Goal: Task Accomplishment & Management: Complete application form

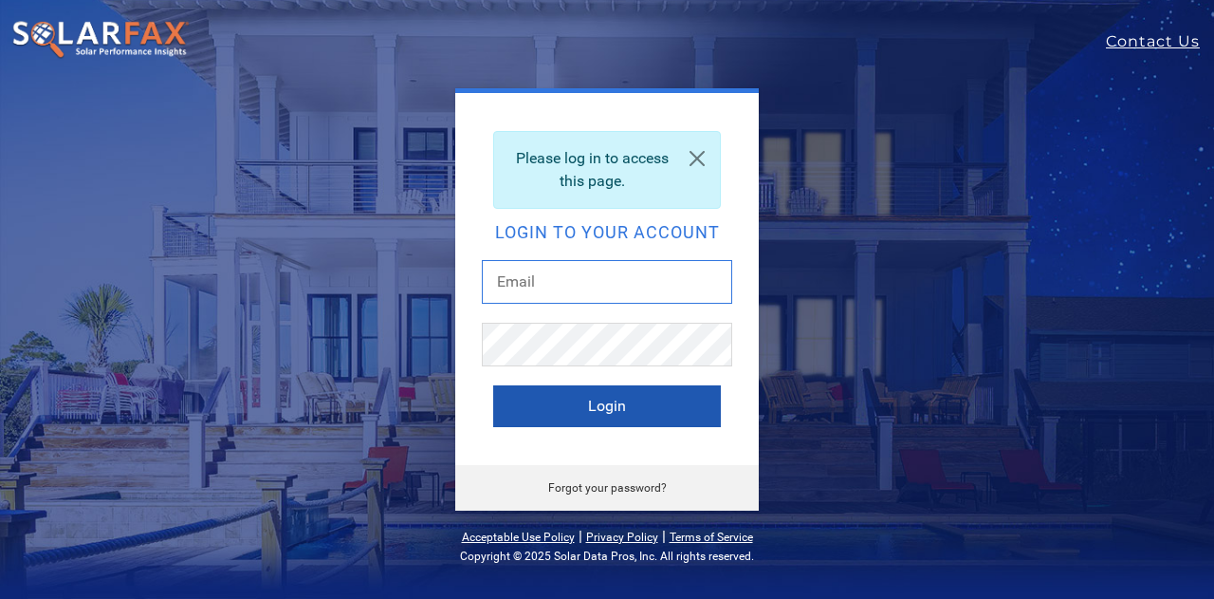
type input "[EMAIL_ADDRESS][DOMAIN_NAME]"
click at [597, 401] on button "Login" at bounding box center [607, 406] width 228 height 42
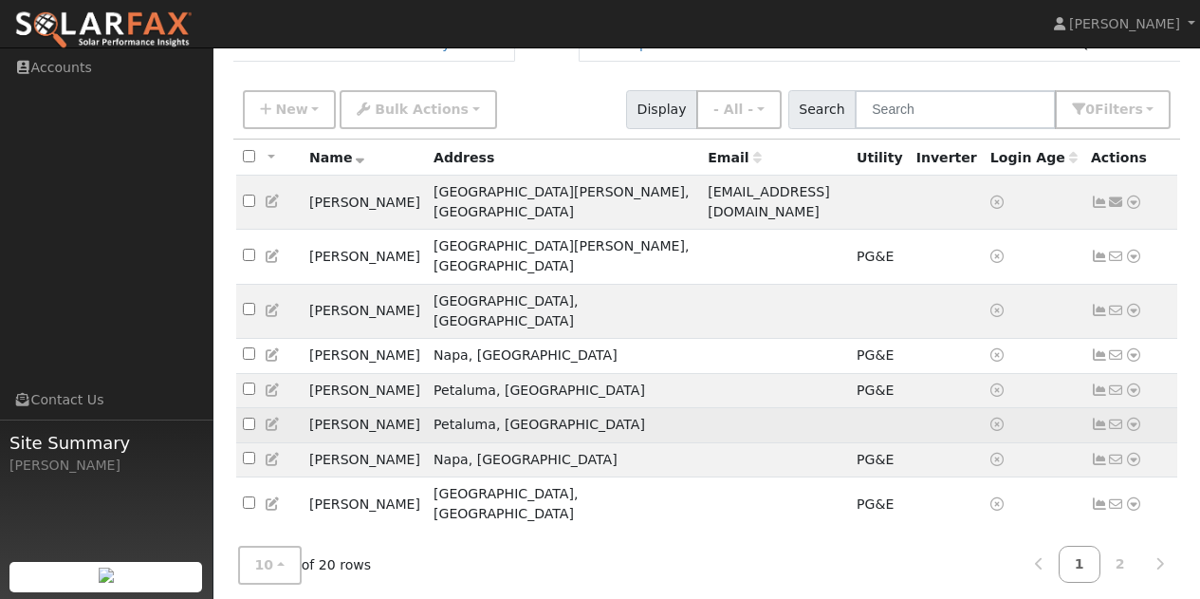
scroll to position [135, 0]
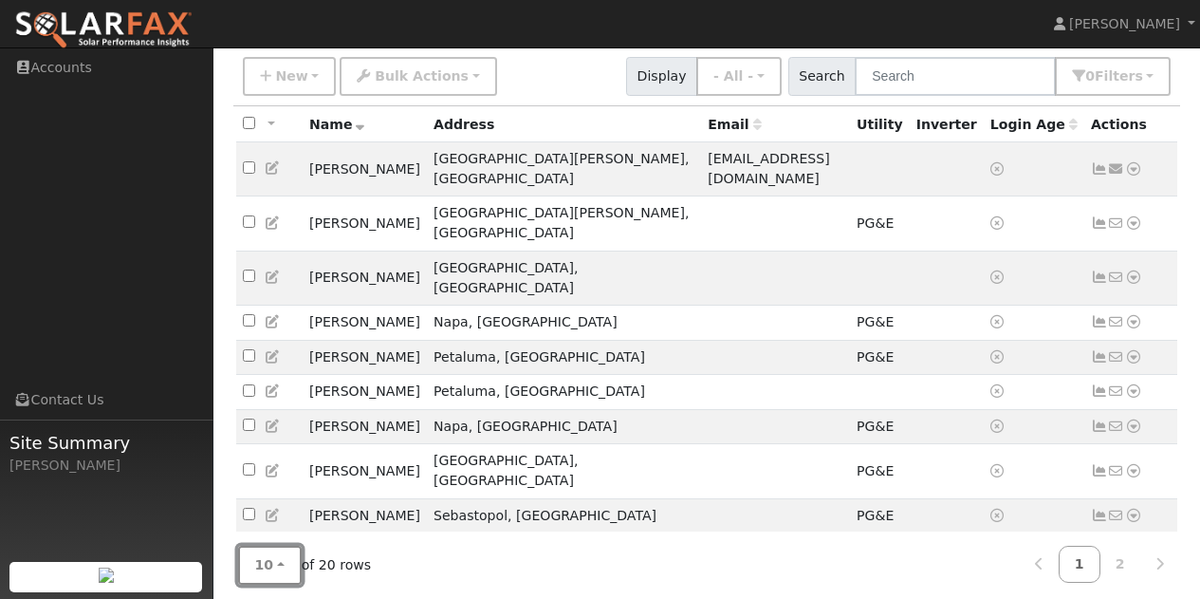
click at [287, 546] on button "10" at bounding box center [270, 564] width 64 height 39
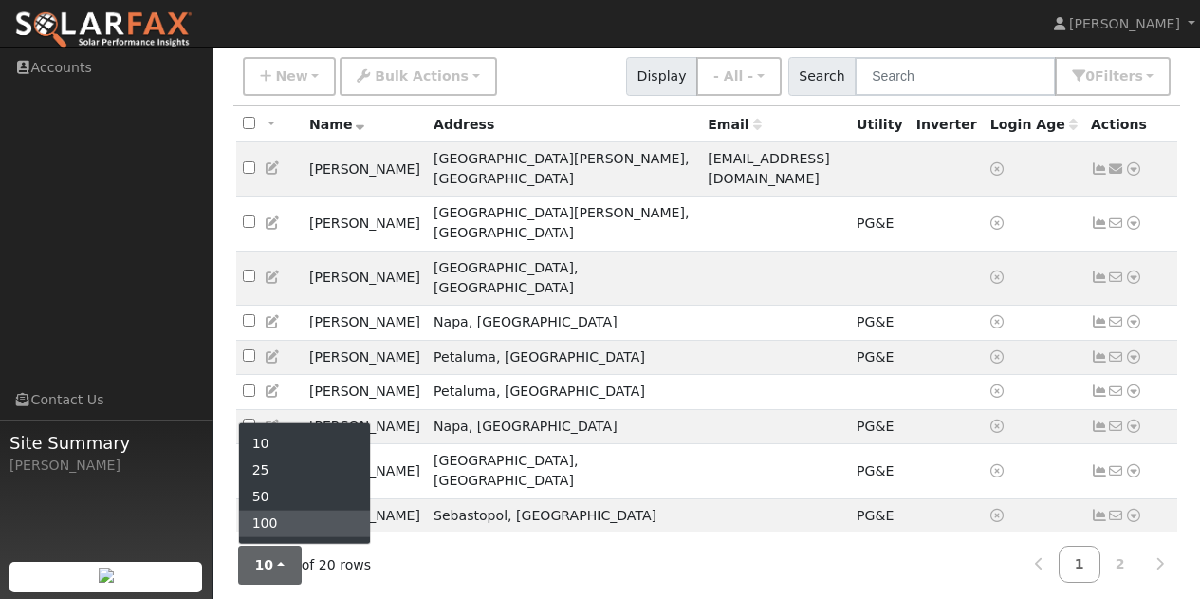
click at [261, 510] on link "100" at bounding box center [305, 523] width 132 height 27
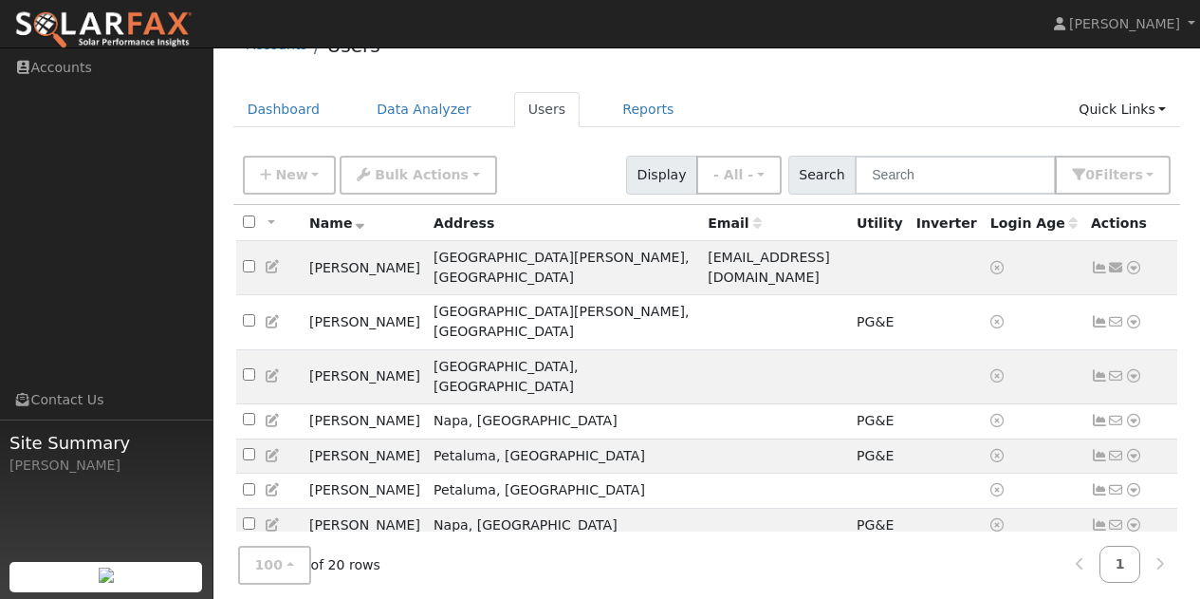
scroll to position [0, 0]
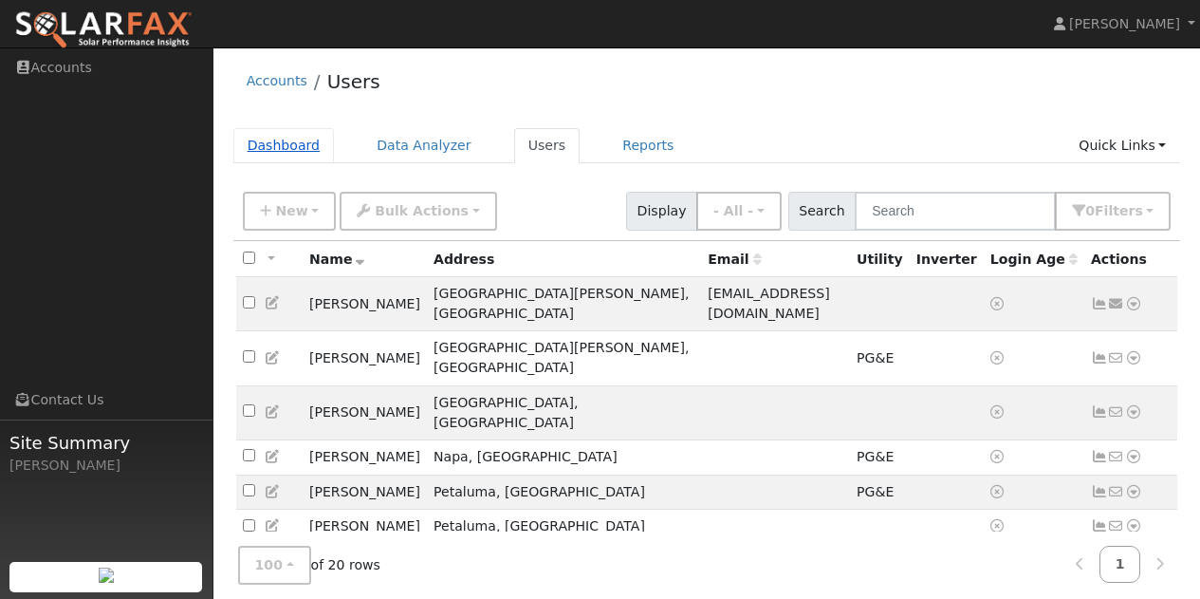
click at [286, 160] on link "Dashboard" at bounding box center [283, 145] width 101 height 35
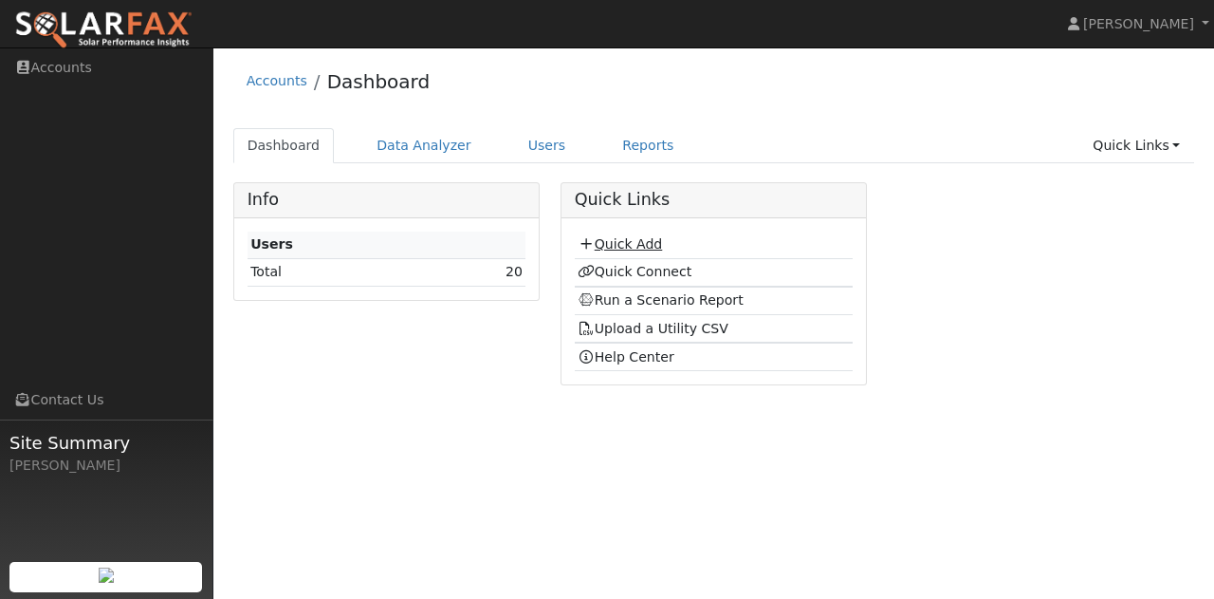
click at [623, 238] on link "Quick Add" at bounding box center [620, 243] width 84 height 15
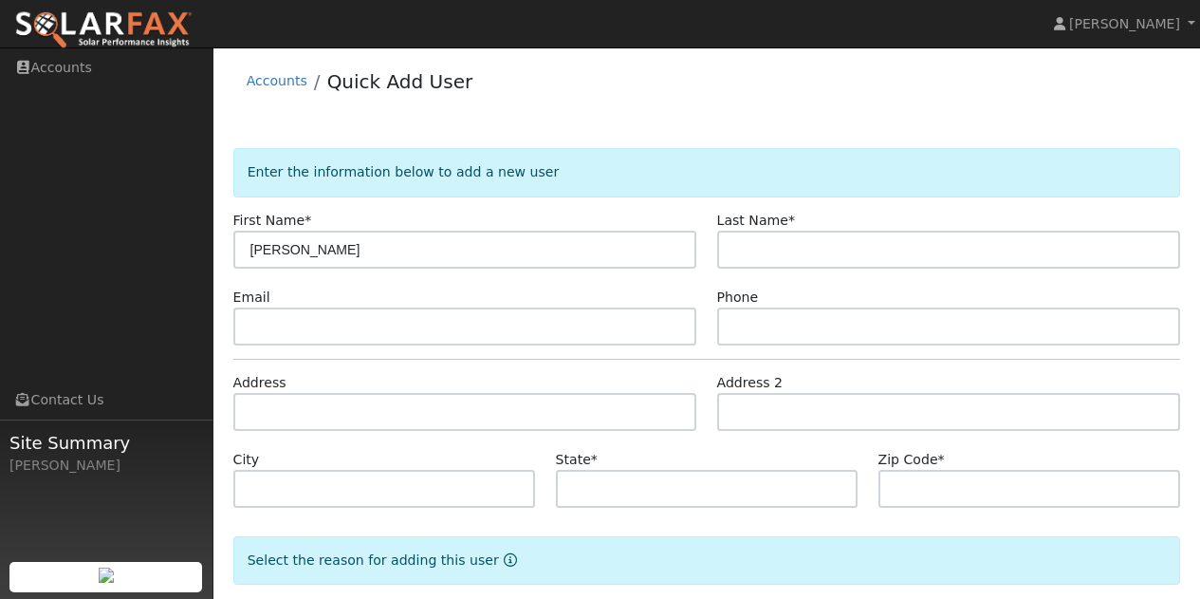
type input "Griselda"
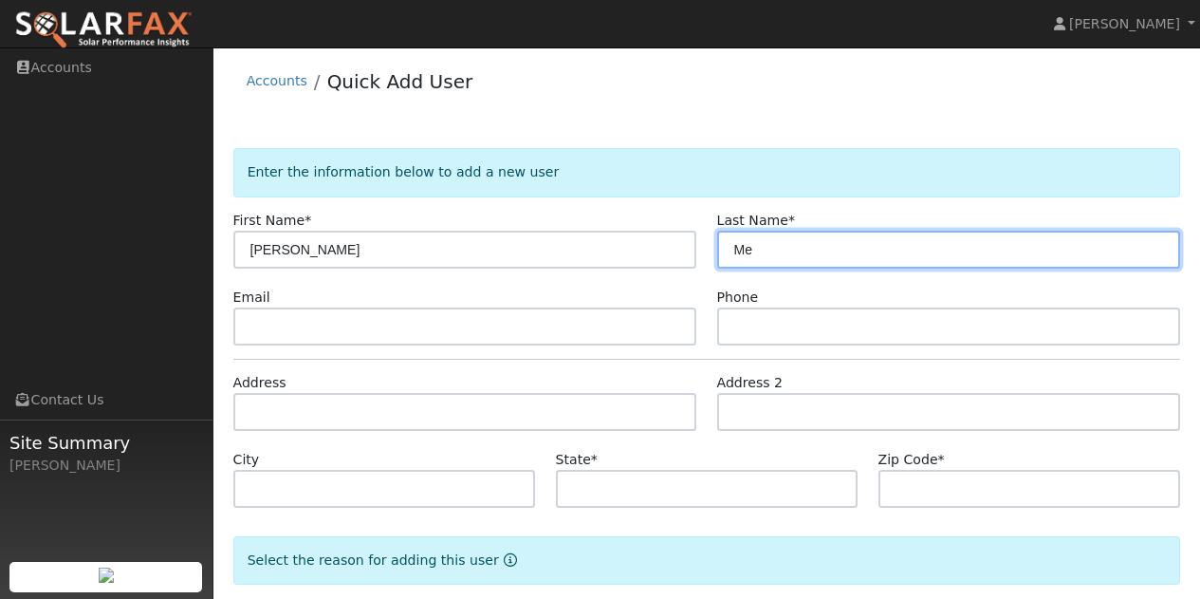
click at [835, 260] on input "Me" at bounding box center [949, 250] width 464 height 38
type input "Mendoza"
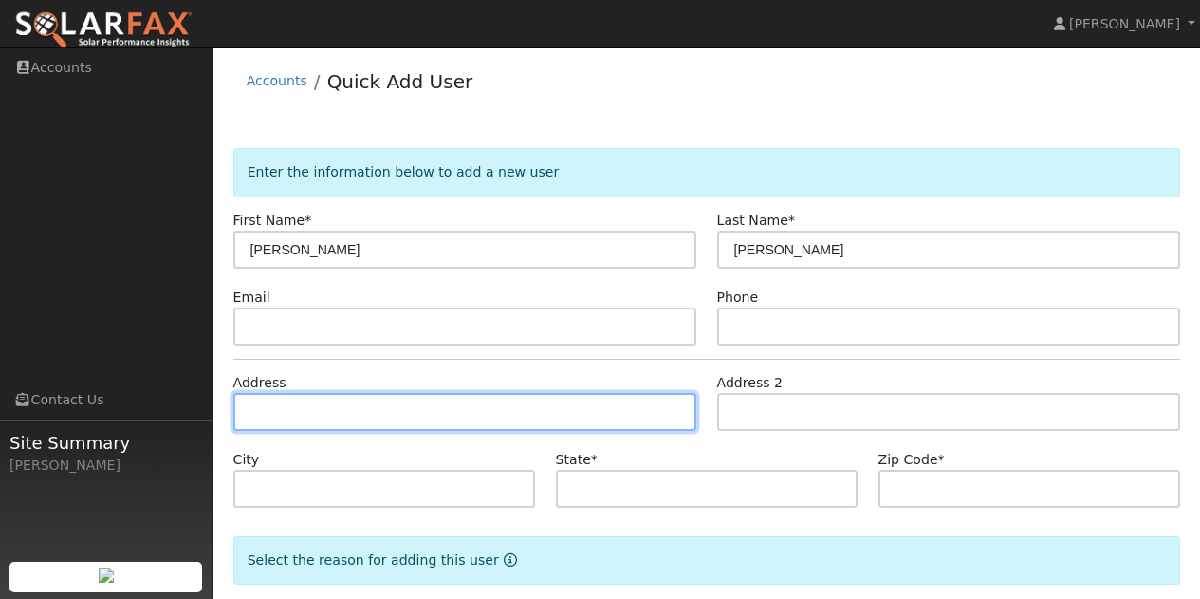
click at [449, 416] on input "text" at bounding box center [465, 412] width 464 height 38
type input "1604 Eastside Way"
type input "Petaluma"
type input "CA"
type input "94954"
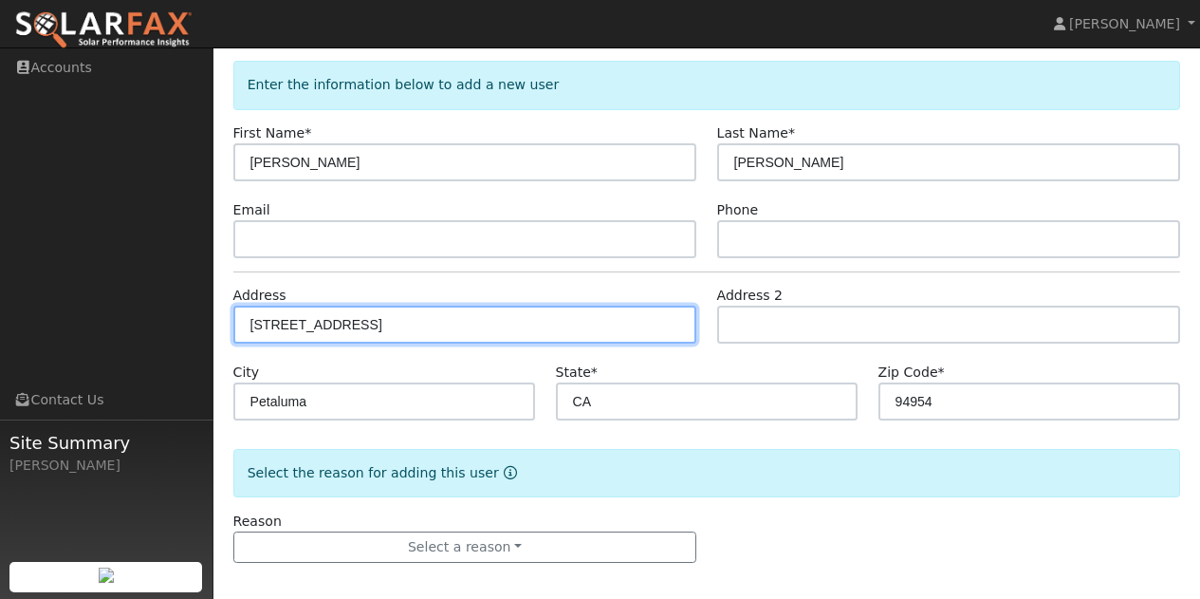
scroll to position [99, 0]
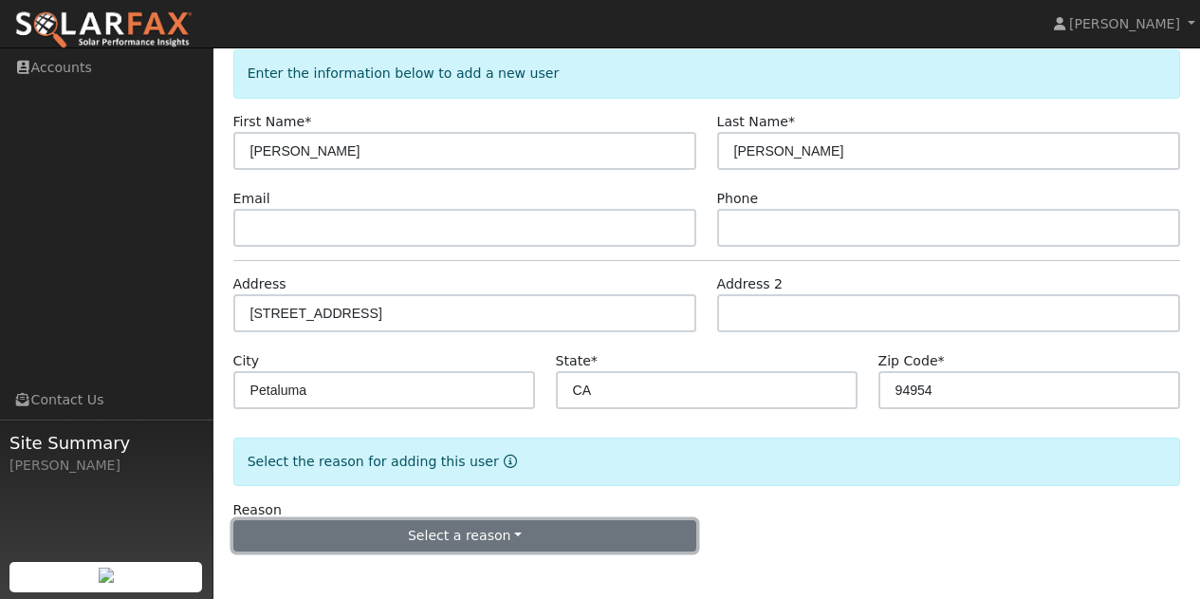
click at [430, 526] on button "Select a reason" at bounding box center [465, 536] width 464 height 32
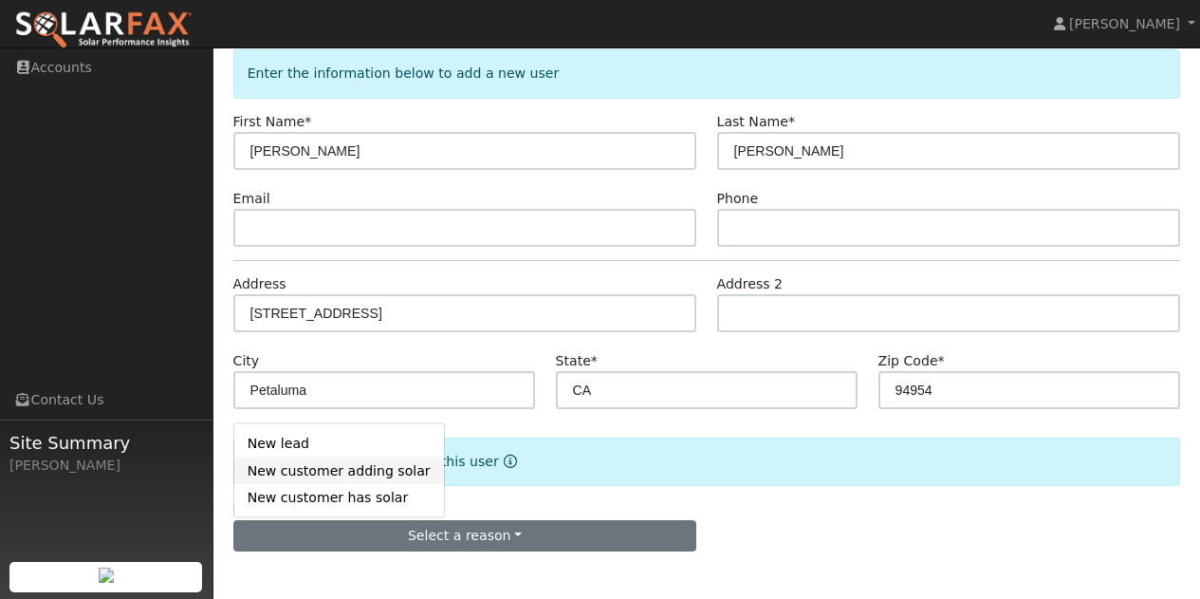
click at [378, 468] on link "New customer adding solar" at bounding box center [339, 470] width 210 height 27
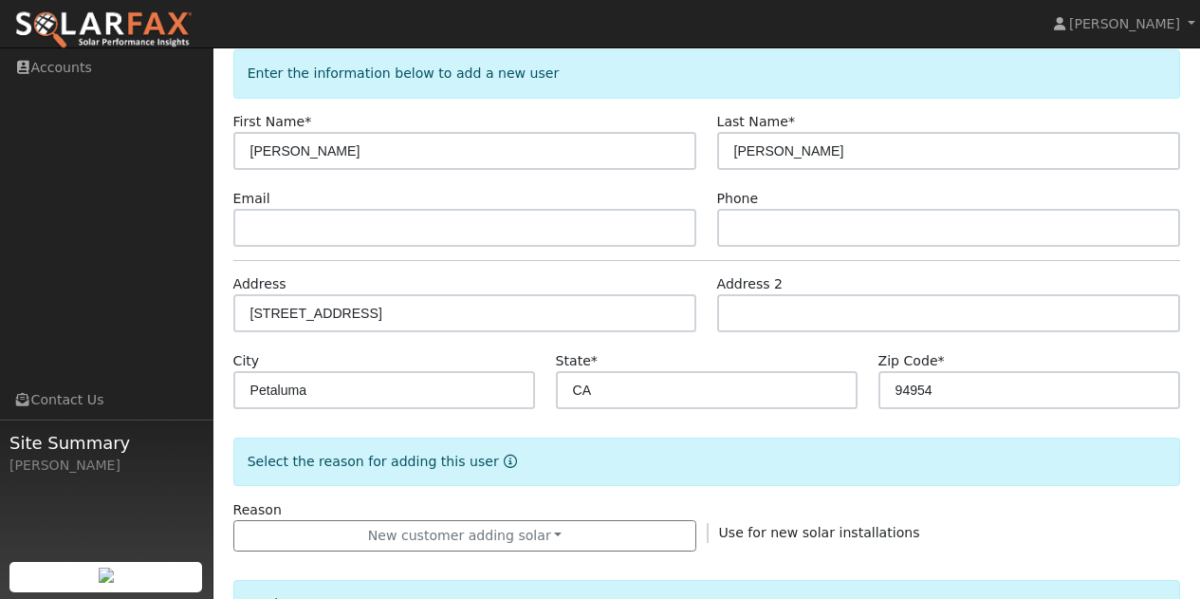
click at [753, 529] on span "Use for new solar installations" at bounding box center [819, 532] width 201 height 15
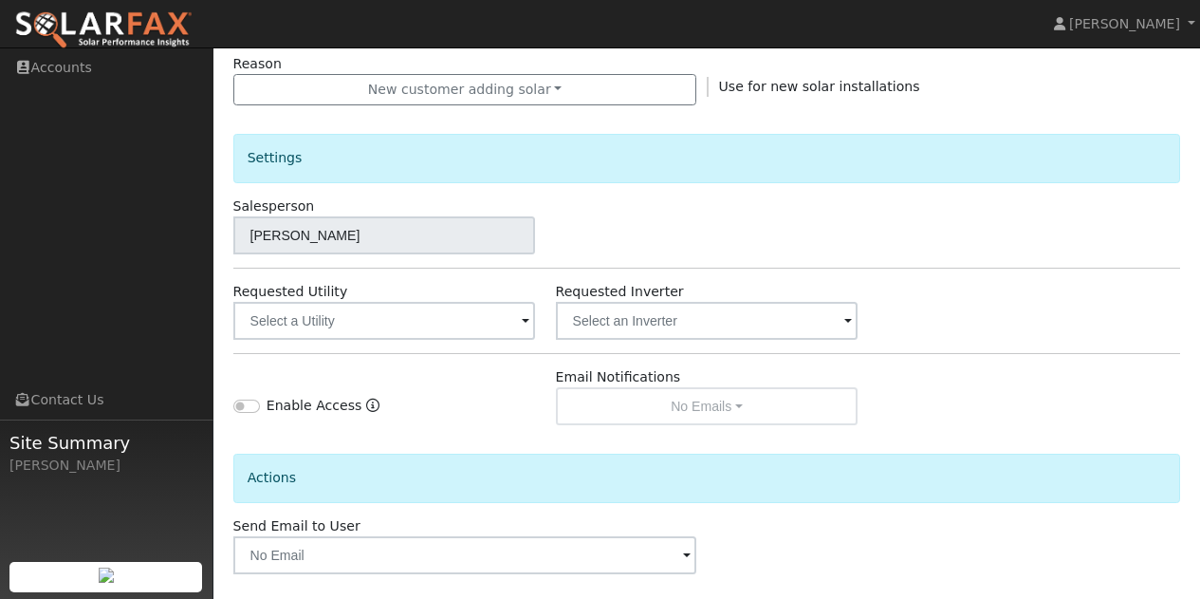
scroll to position [573, 0]
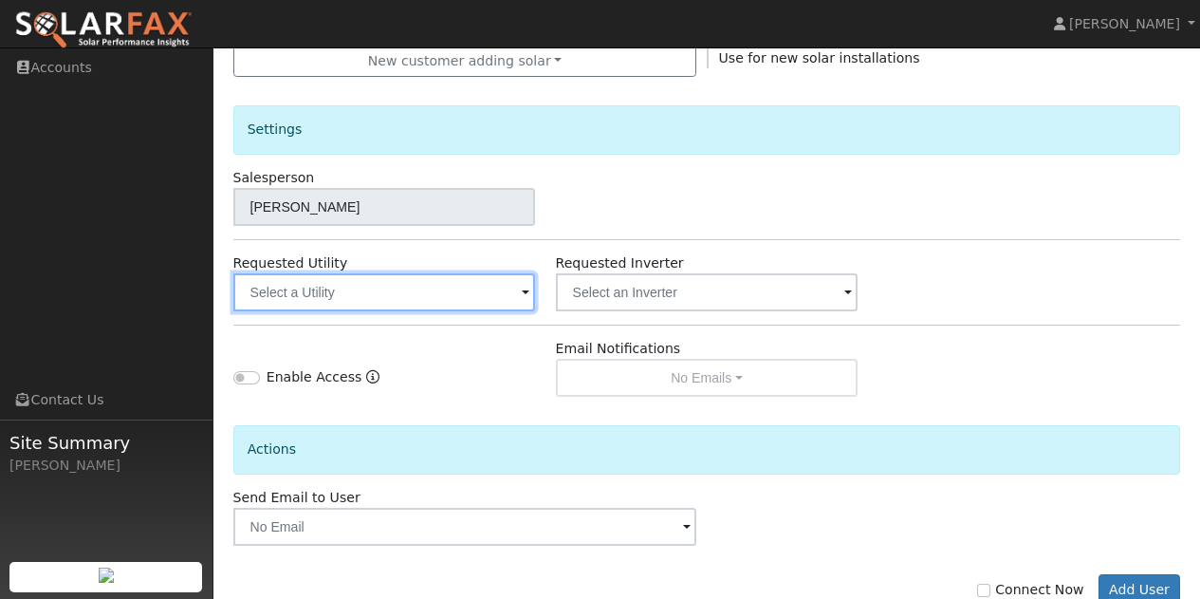
click at [494, 288] on input "text" at bounding box center [384, 292] width 303 height 38
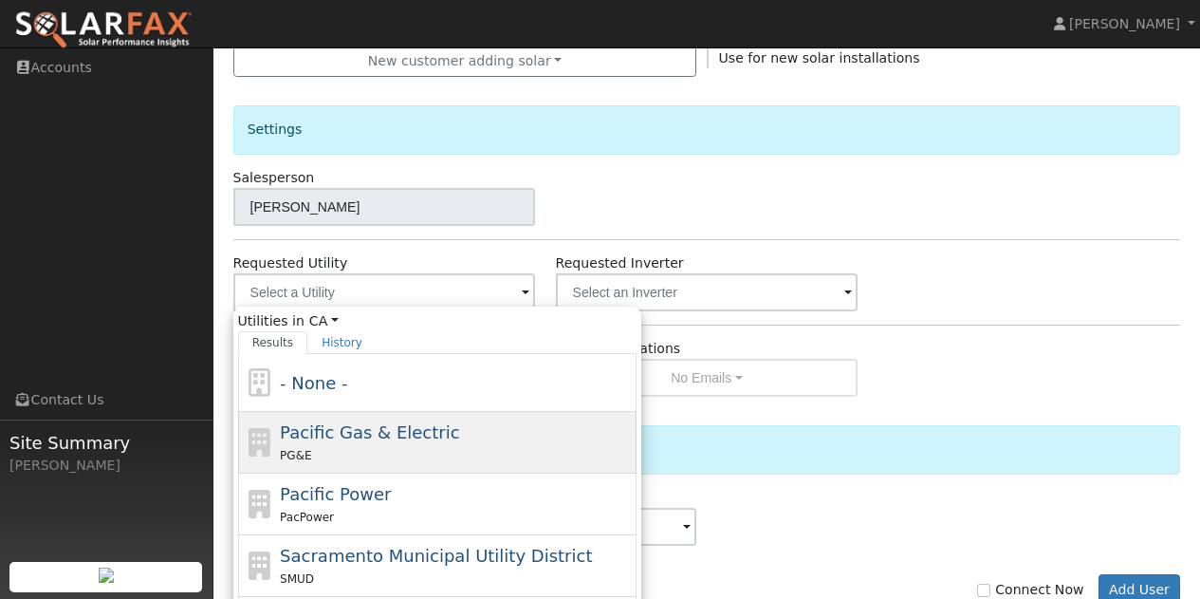
click at [336, 422] on span "Pacific Gas & Electric" at bounding box center [369, 432] width 179 height 20
type input "Pacific Gas & Electric"
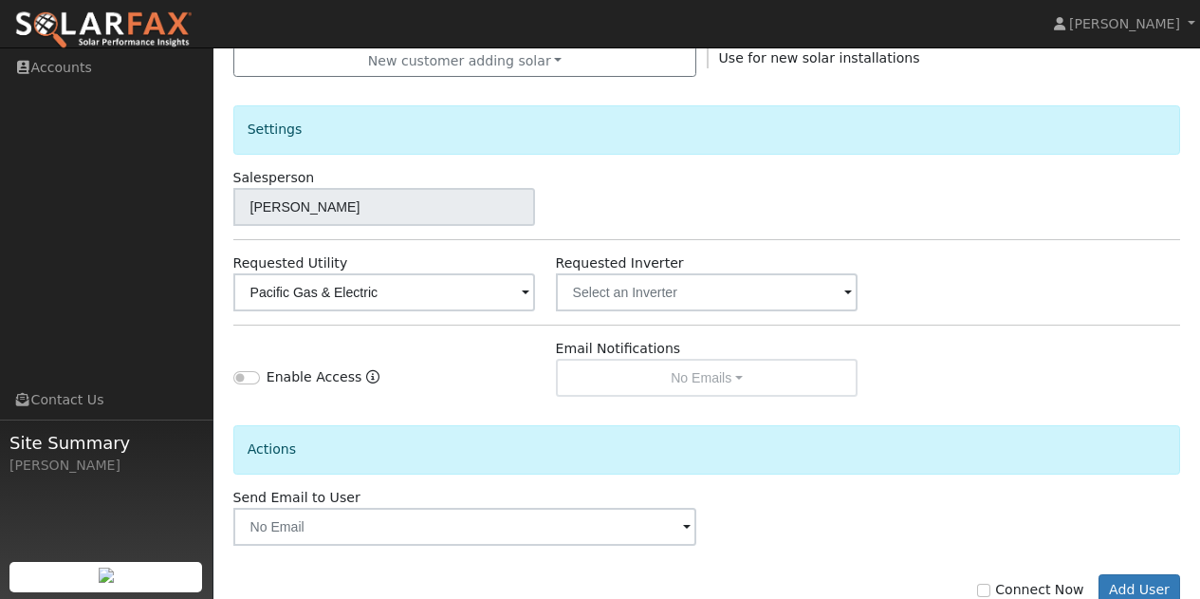
click at [461, 349] on div "Enable Access" at bounding box center [384, 368] width 323 height 58
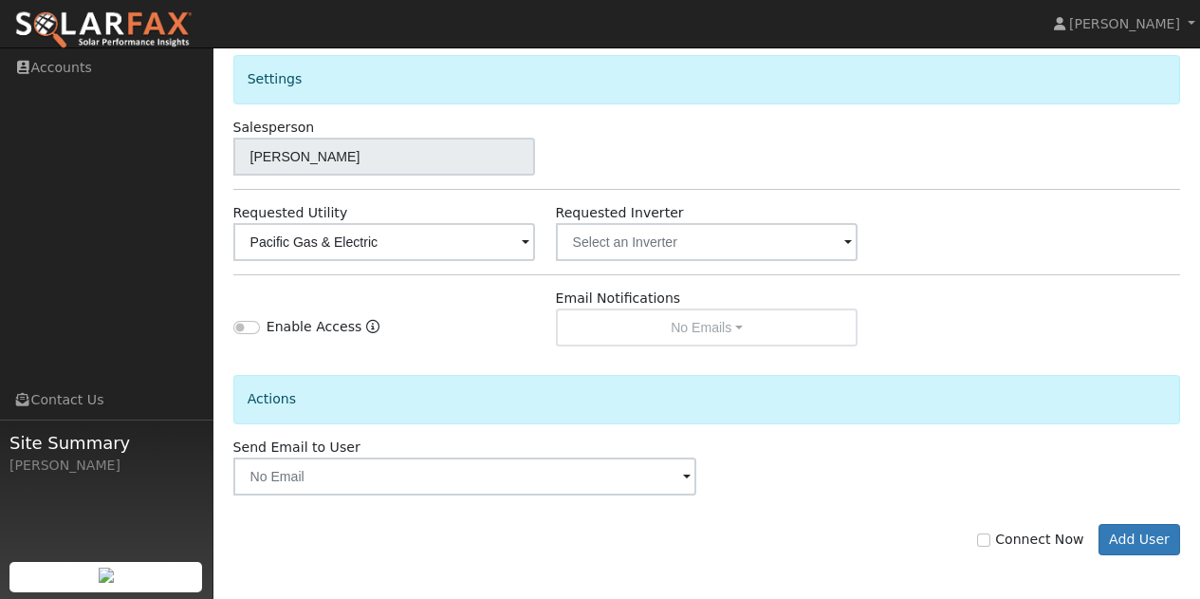
scroll to position [627, 0]
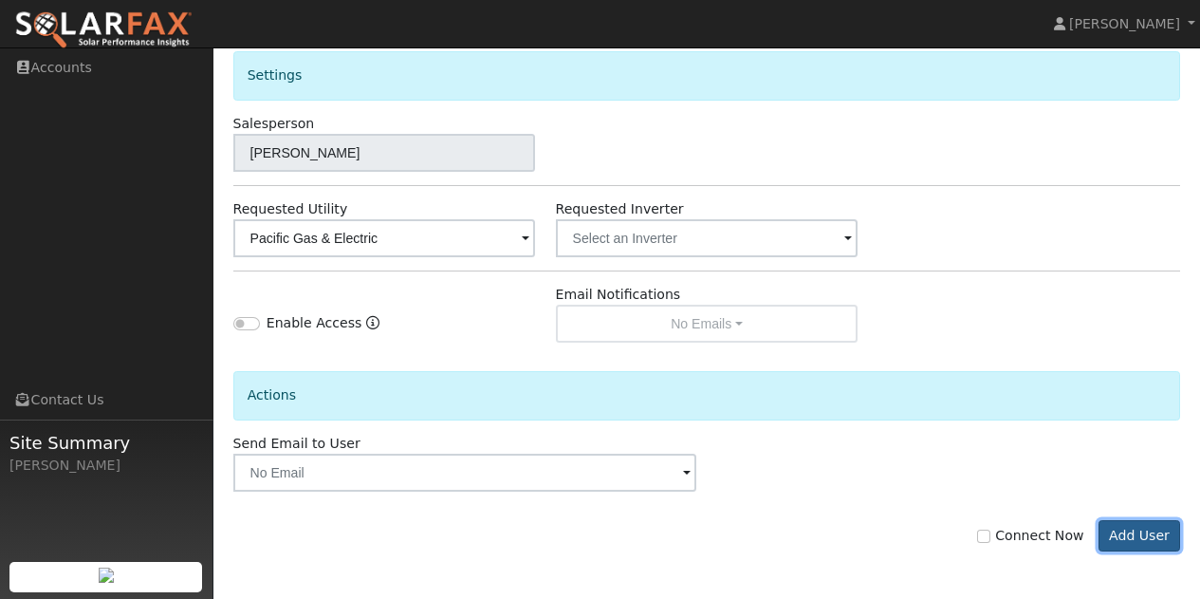
click at [1143, 529] on button "Add User" at bounding box center [1139, 536] width 83 height 32
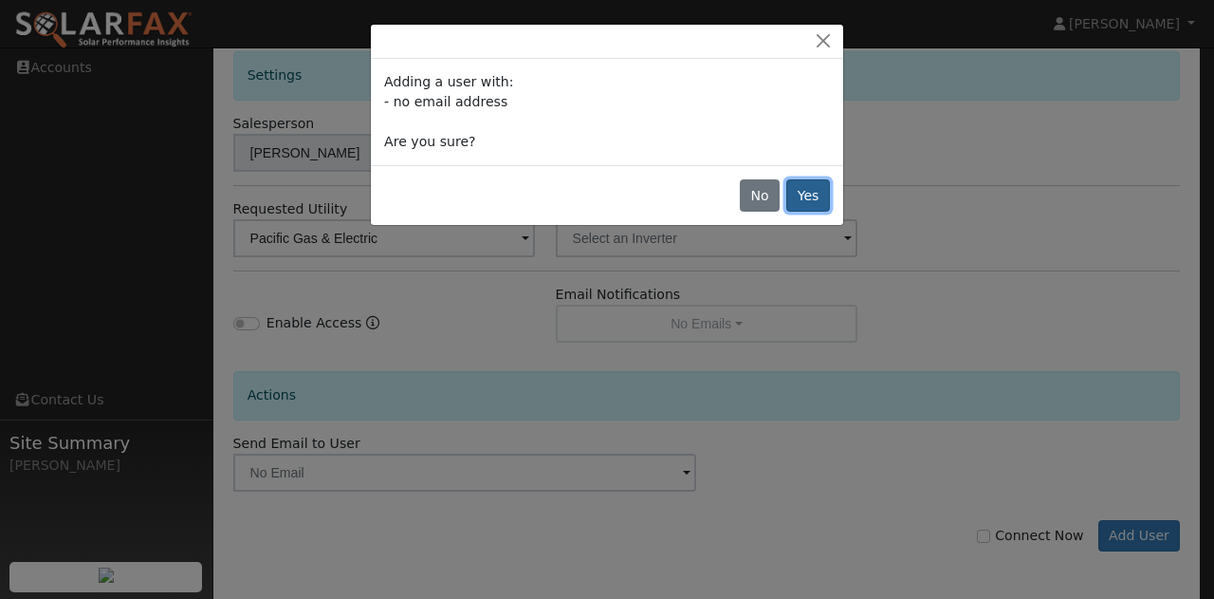
click at [821, 193] on button "Yes" at bounding box center [808, 195] width 44 height 32
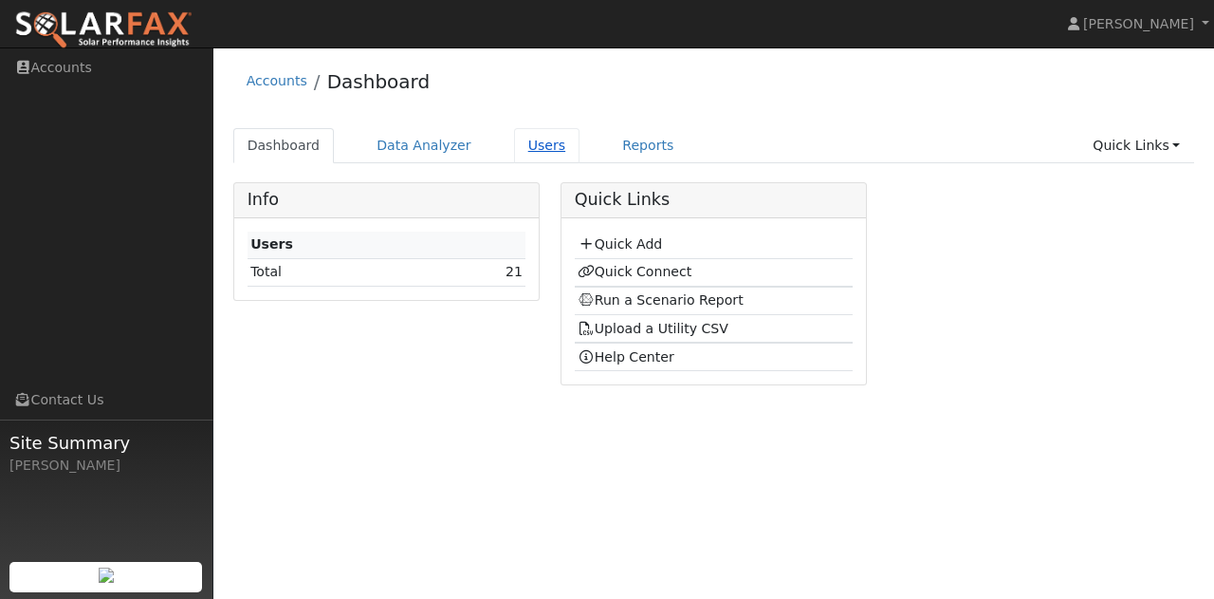
click at [526, 142] on link "Users" at bounding box center [547, 145] width 66 height 35
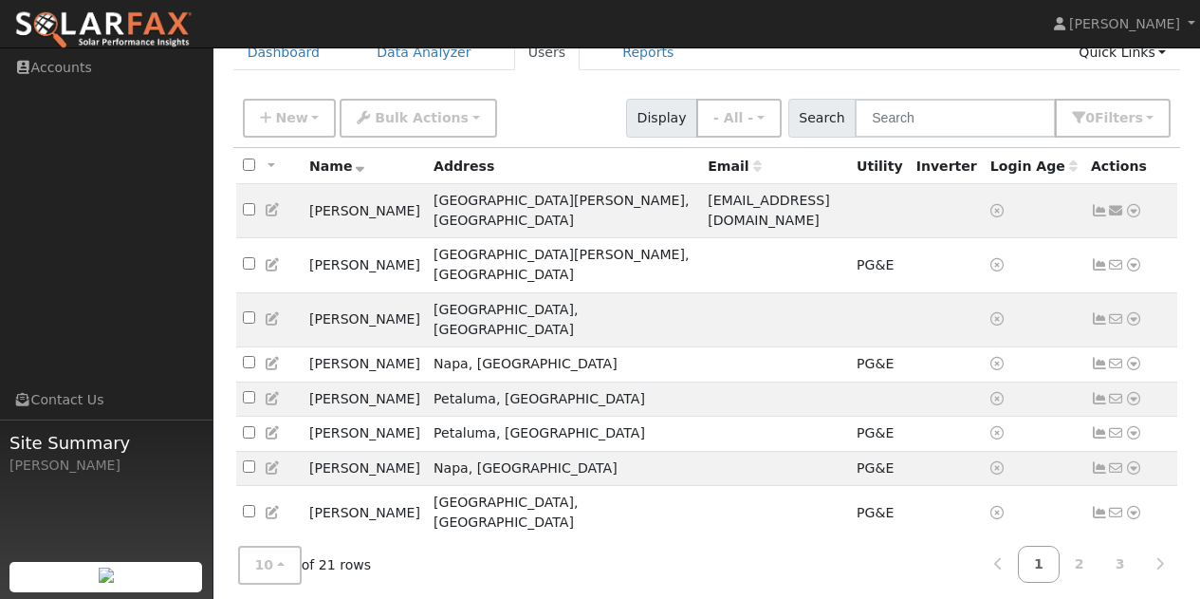
scroll to position [95, 0]
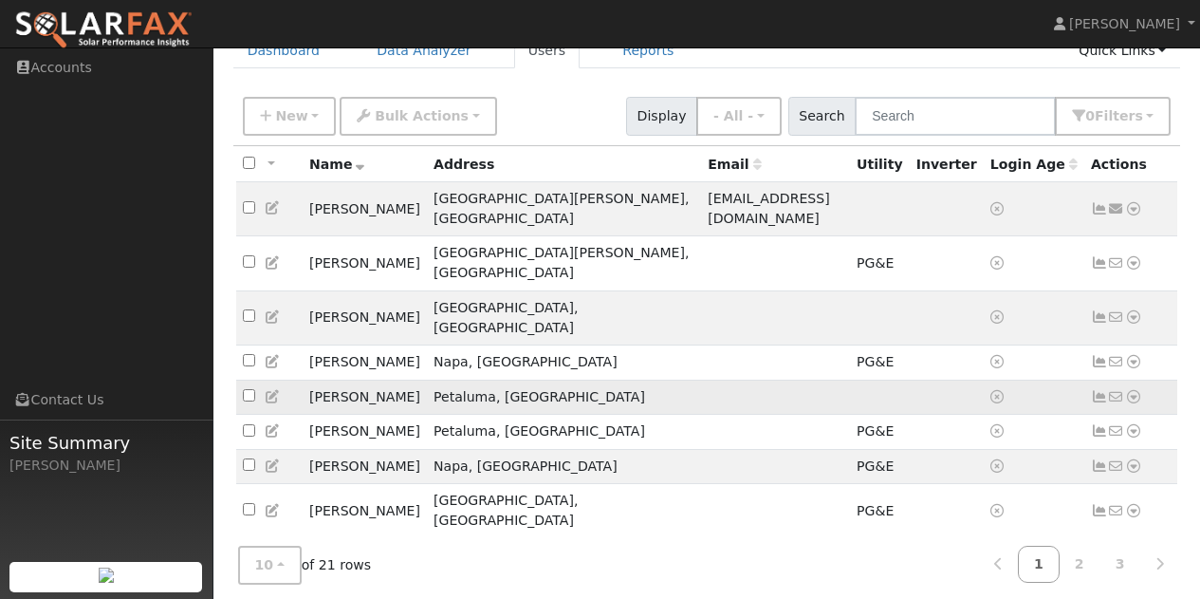
click at [1135, 390] on icon at bounding box center [1133, 396] width 17 height 13
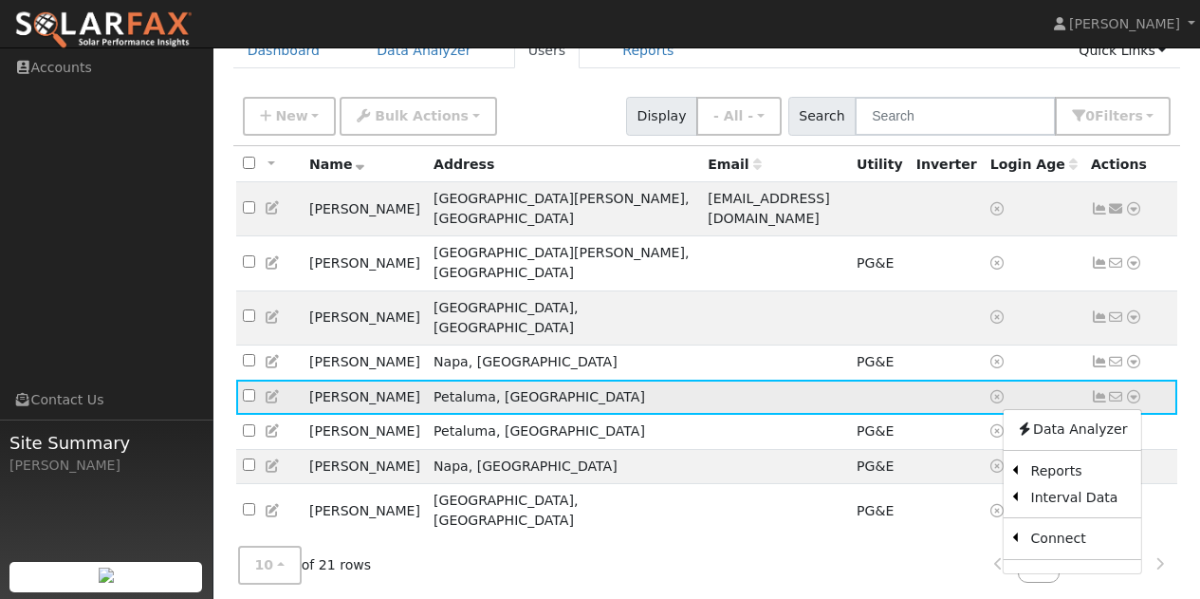
click at [745, 379] on td at bounding box center [775, 396] width 149 height 35
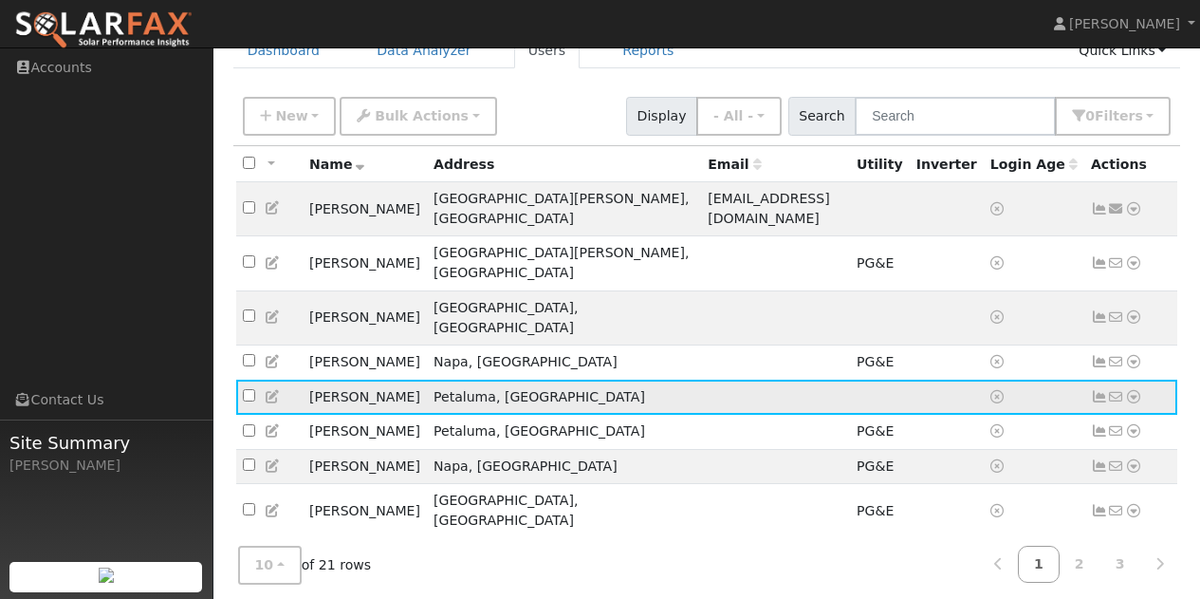
click at [990, 390] on icon at bounding box center [996, 396] width 13 height 13
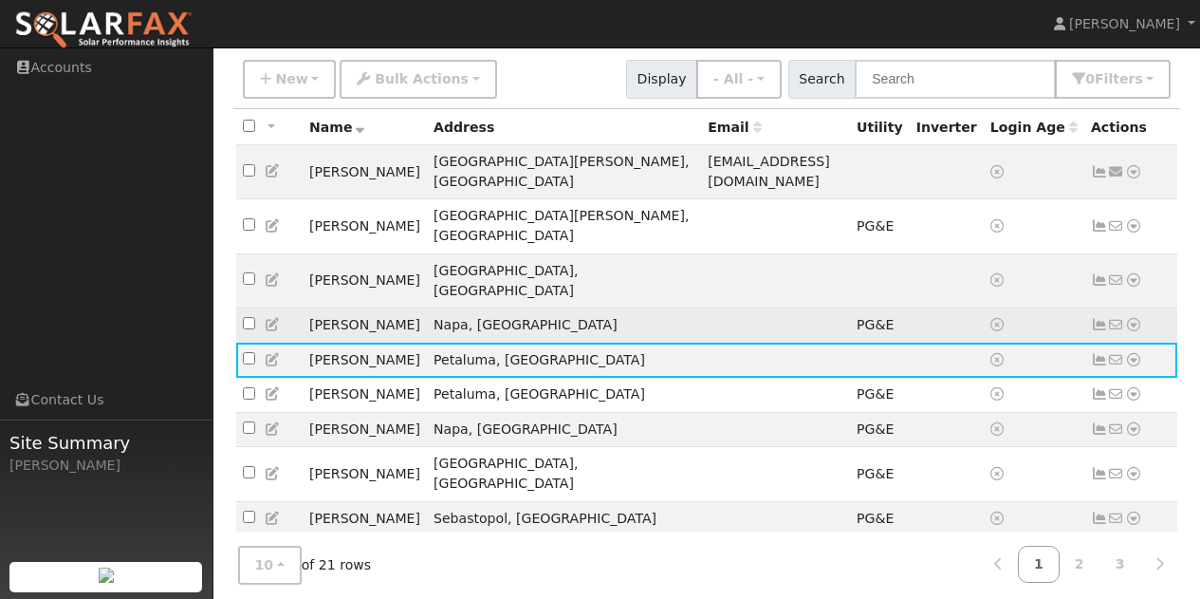
scroll to position [135, 0]
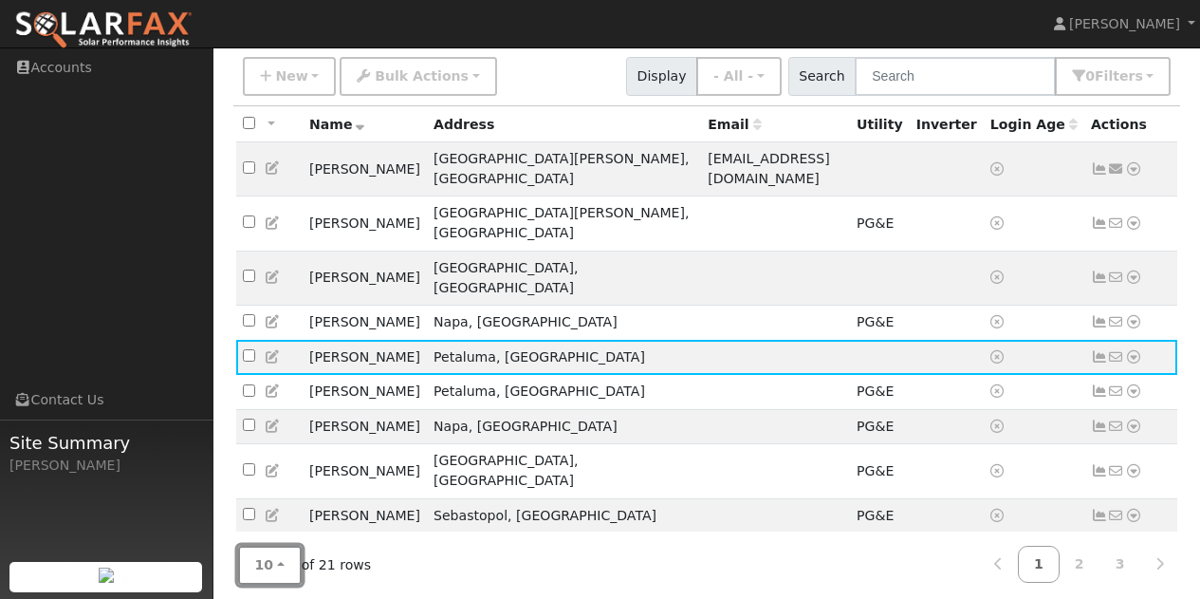
click at [278, 554] on button "10" at bounding box center [270, 564] width 64 height 39
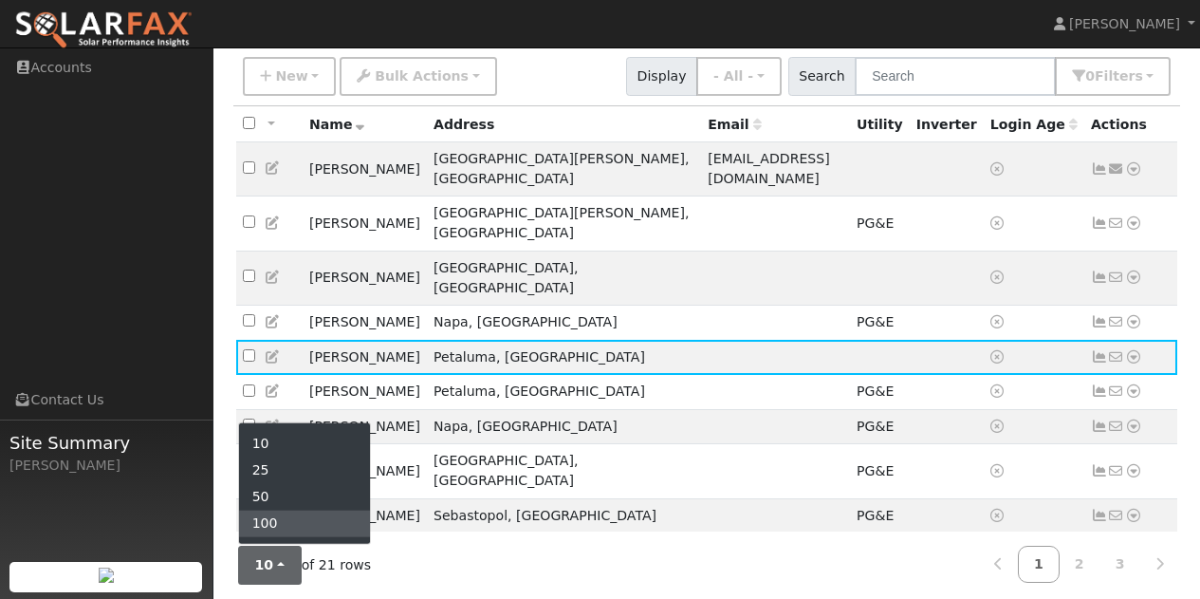
click at [276, 521] on link "100" at bounding box center [305, 523] width 132 height 27
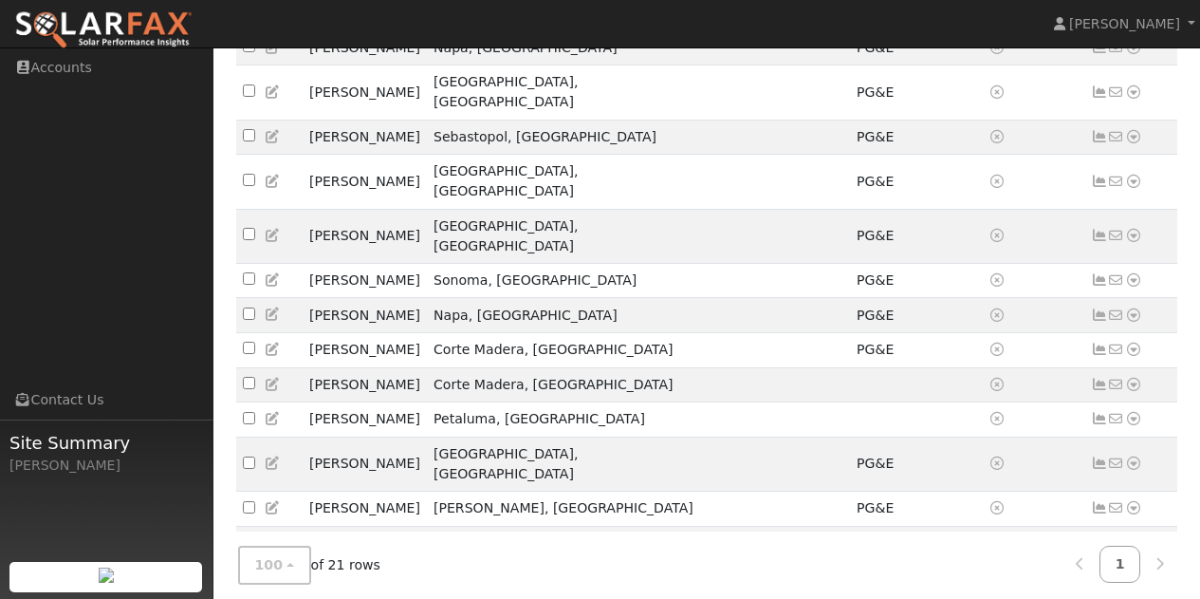
scroll to position [514, 0]
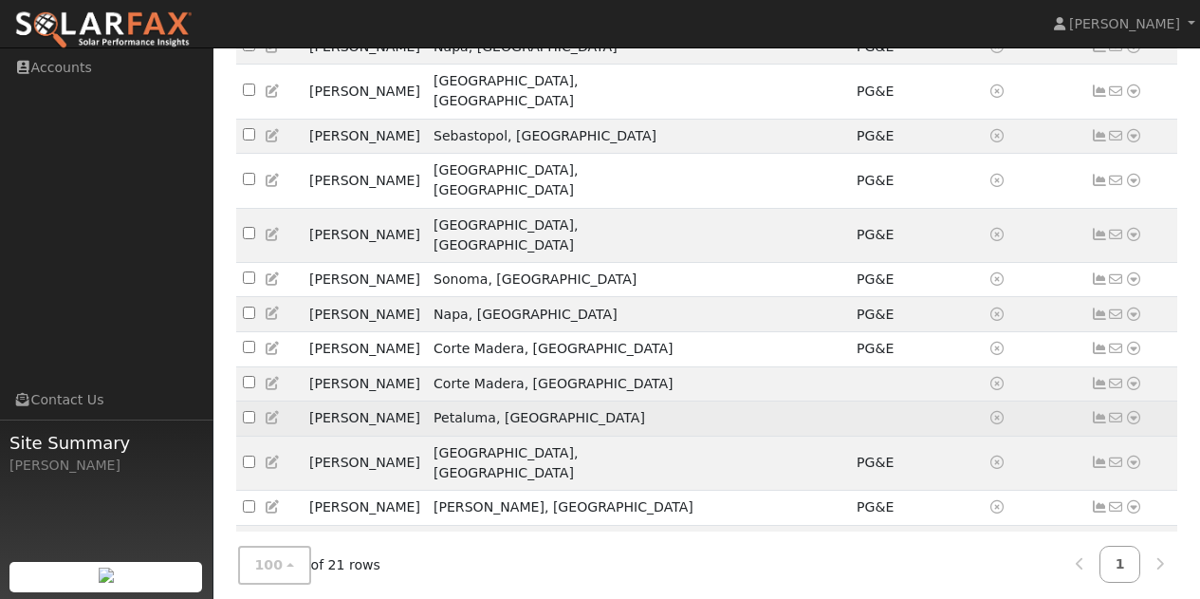
click at [1132, 411] on icon at bounding box center [1133, 417] width 17 height 13
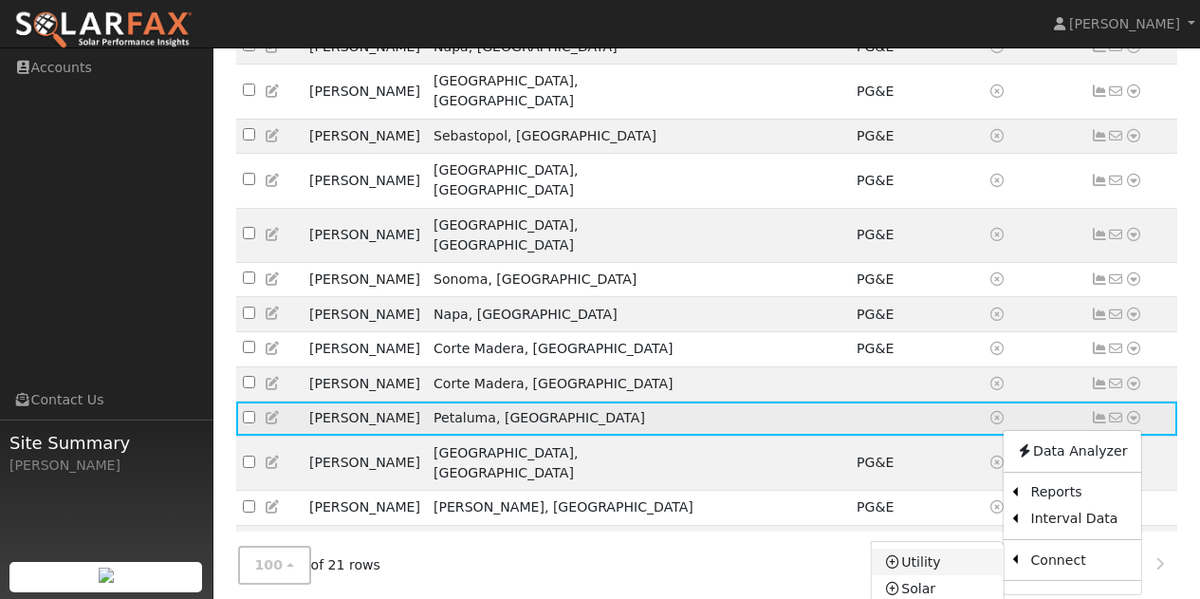
click at [918, 548] on link "Utility" at bounding box center [938, 561] width 132 height 27
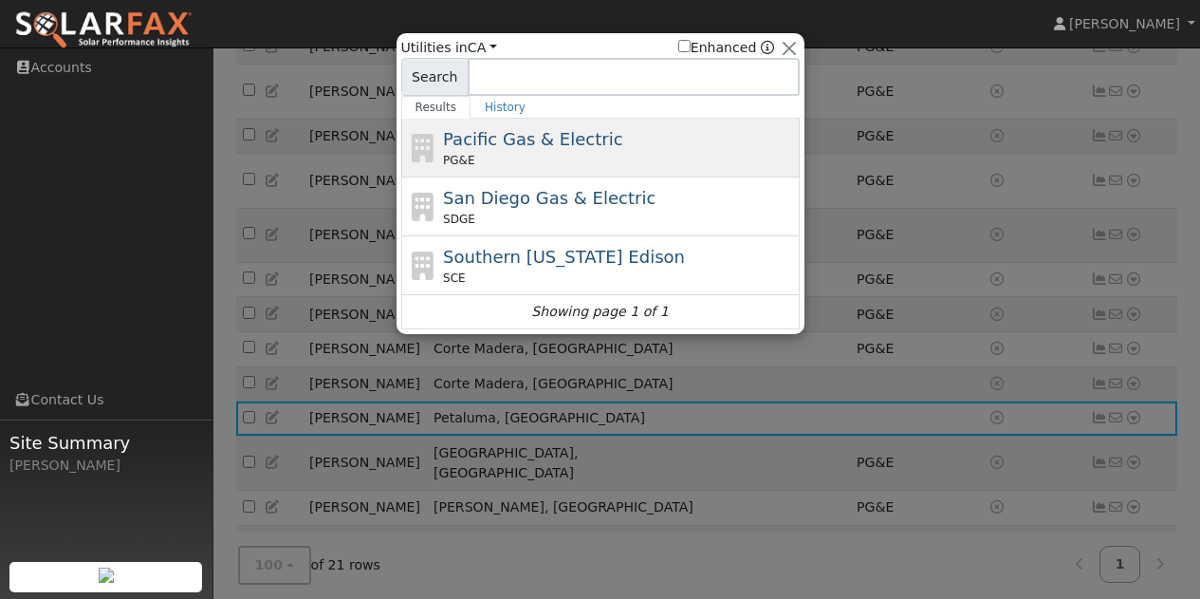
click at [482, 138] on span "Pacific Gas & Electric" at bounding box center [532, 139] width 179 height 20
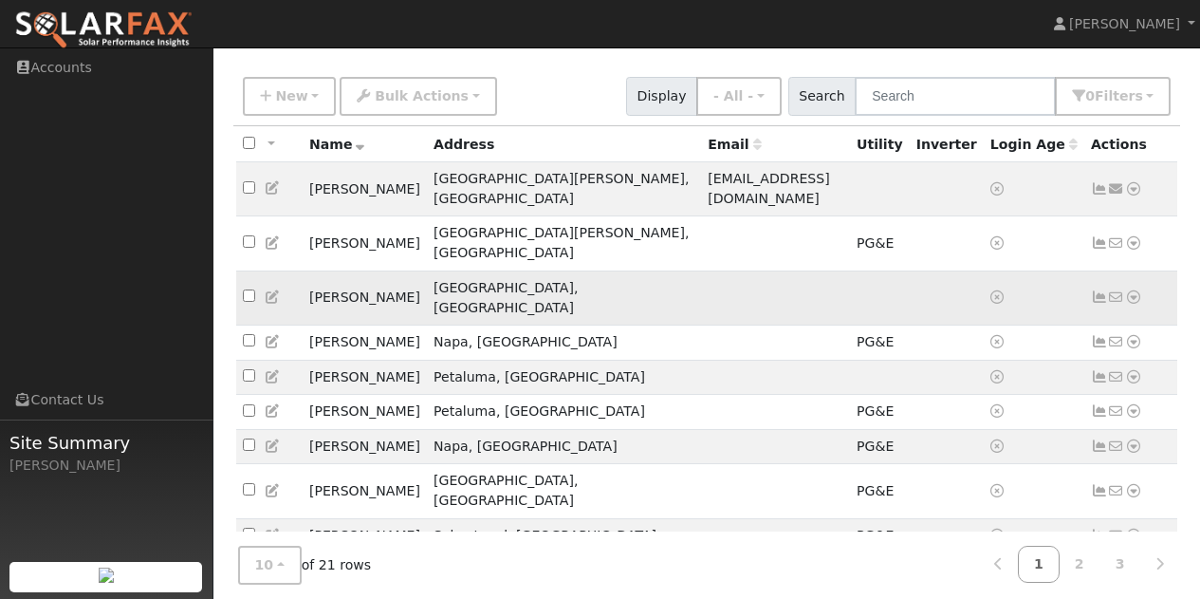
scroll to position [135, 0]
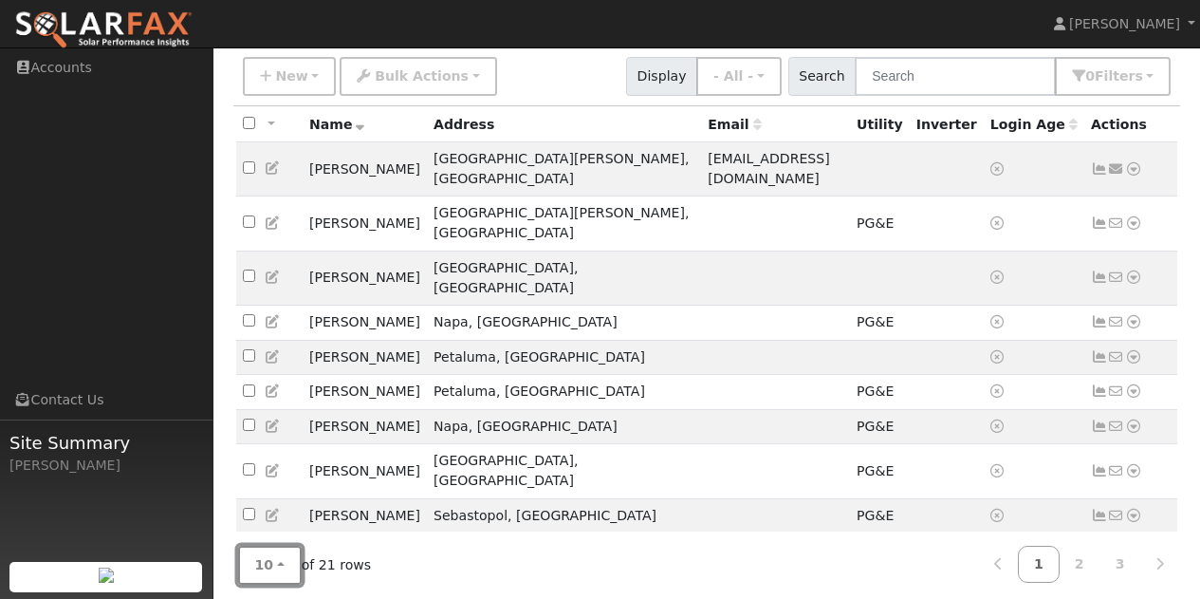
click at [279, 557] on button "10" at bounding box center [270, 564] width 64 height 39
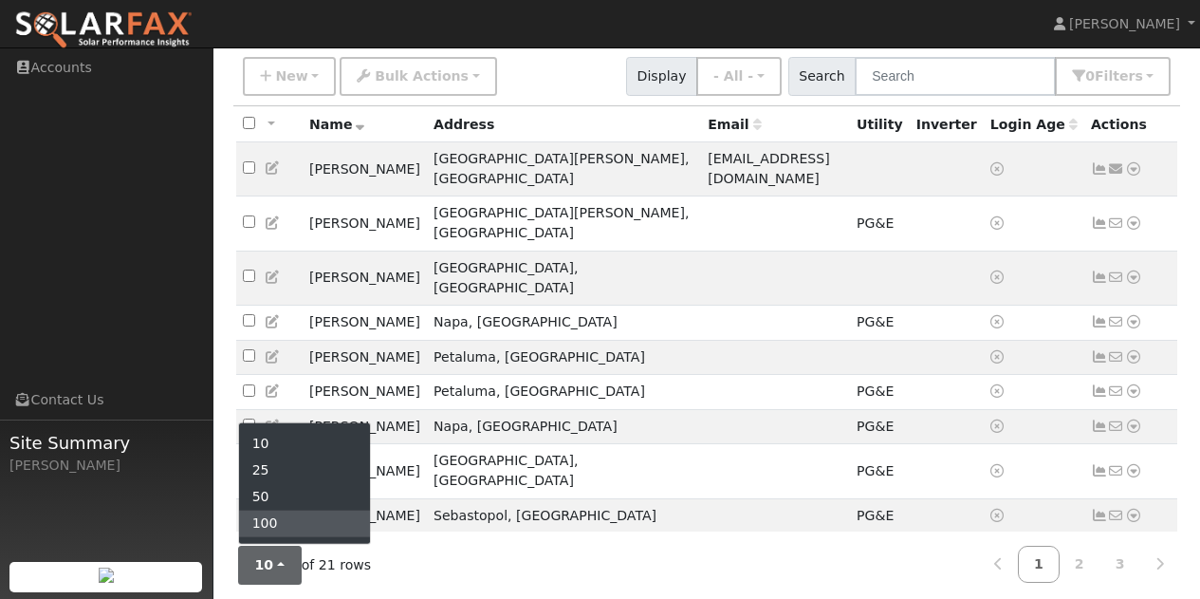
click at [276, 521] on link "100" at bounding box center [305, 523] width 132 height 27
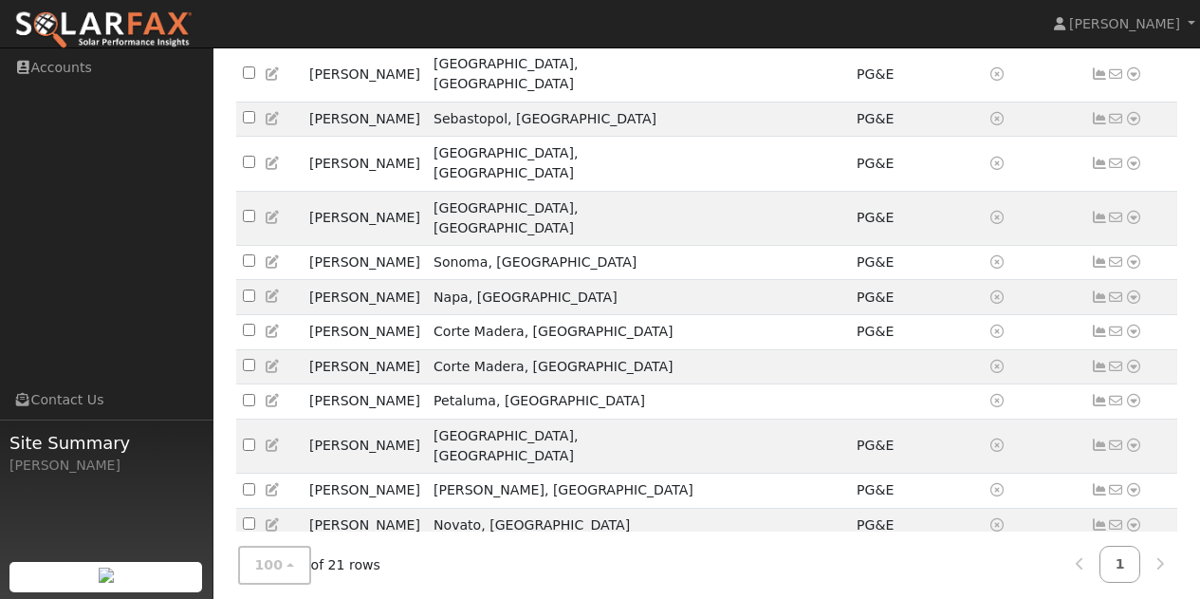
scroll to position [532, 0]
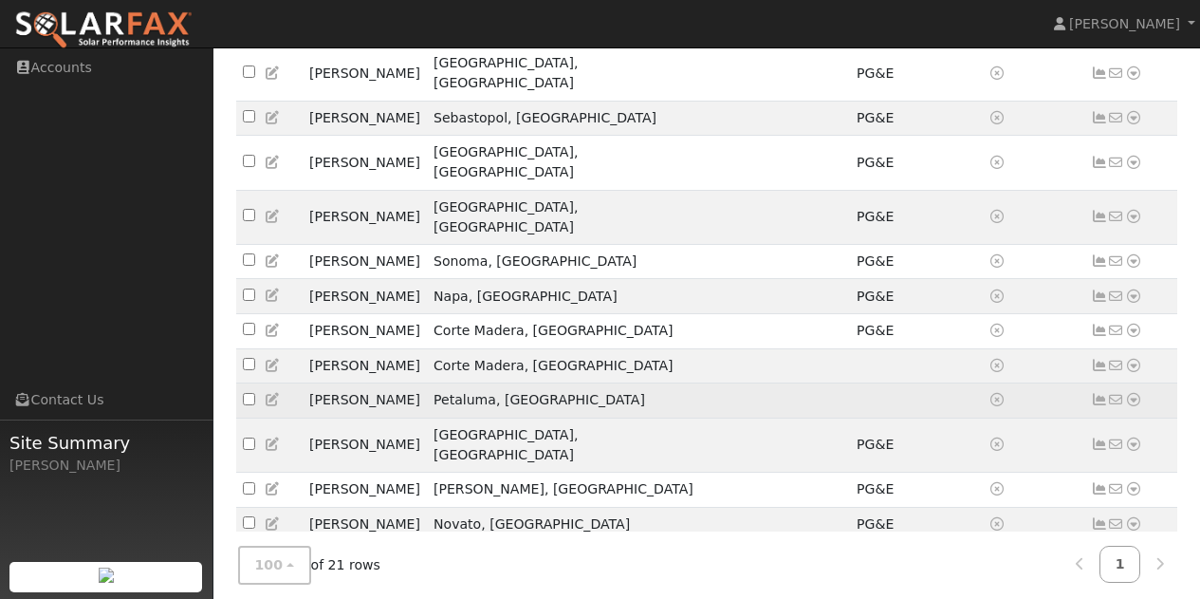
click at [1132, 393] on icon at bounding box center [1133, 399] width 17 height 13
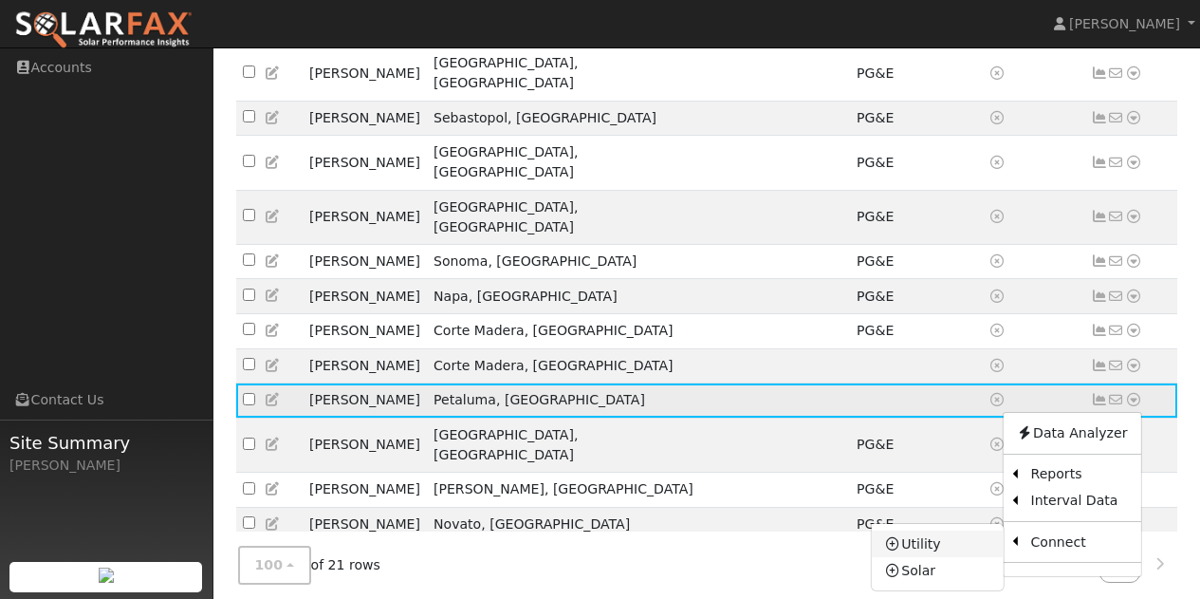
click at [918, 530] on link "Utility" at bounding box center [938, 543] width 132 height 27
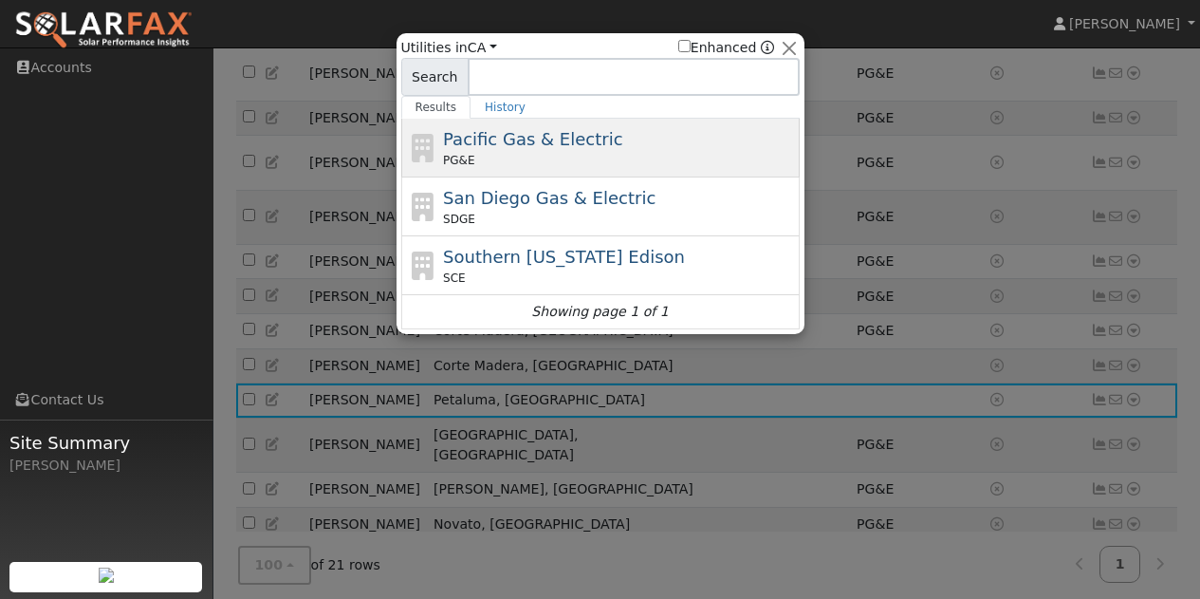
click at [494, 159] on div "PG&E" at bounding box center [619, 160] width 352 height 17
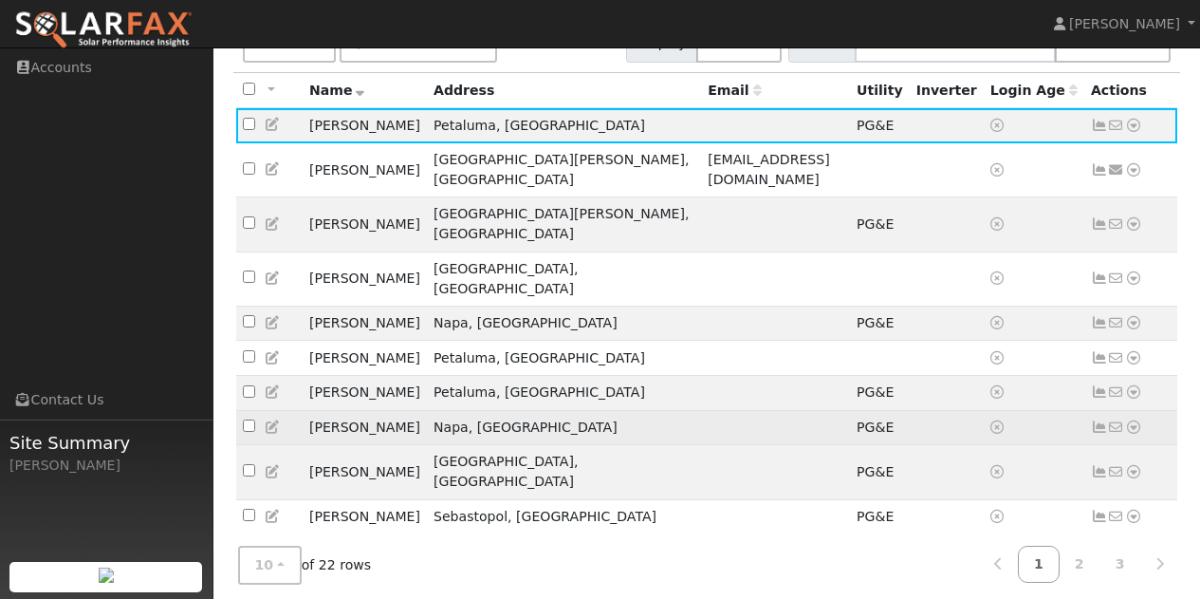
scroll to position [232, 0]
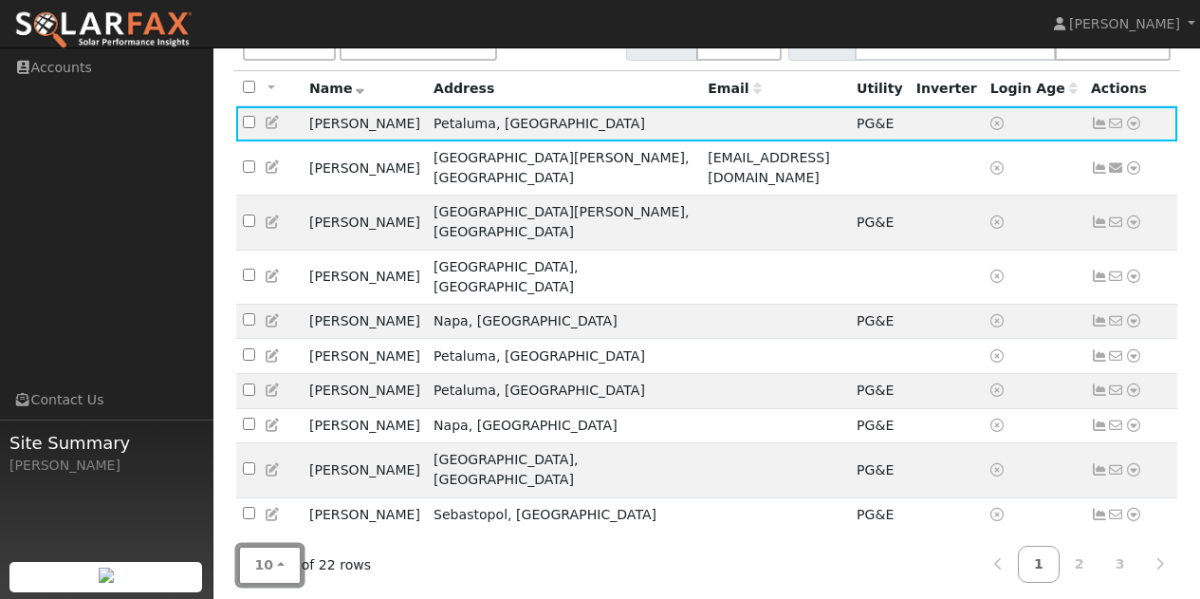
click at [277, 557] on button "10" at bounding box center [270, 564] width 64 height 39
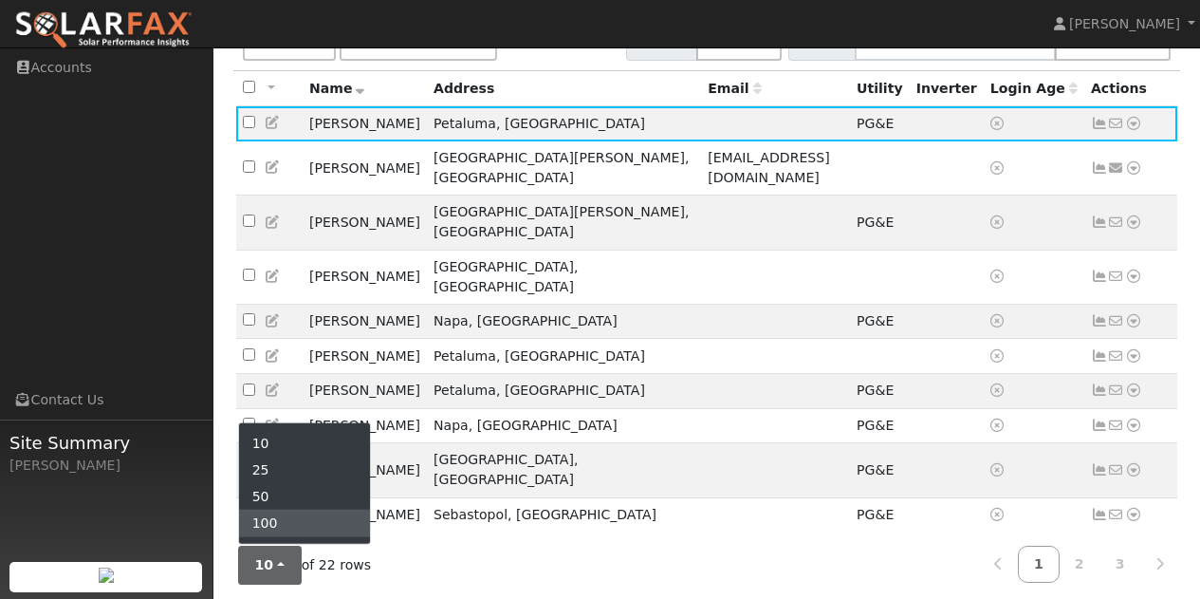
click at [279, 519] on link "100" at bounding box center [305, 523] width 132 height 27
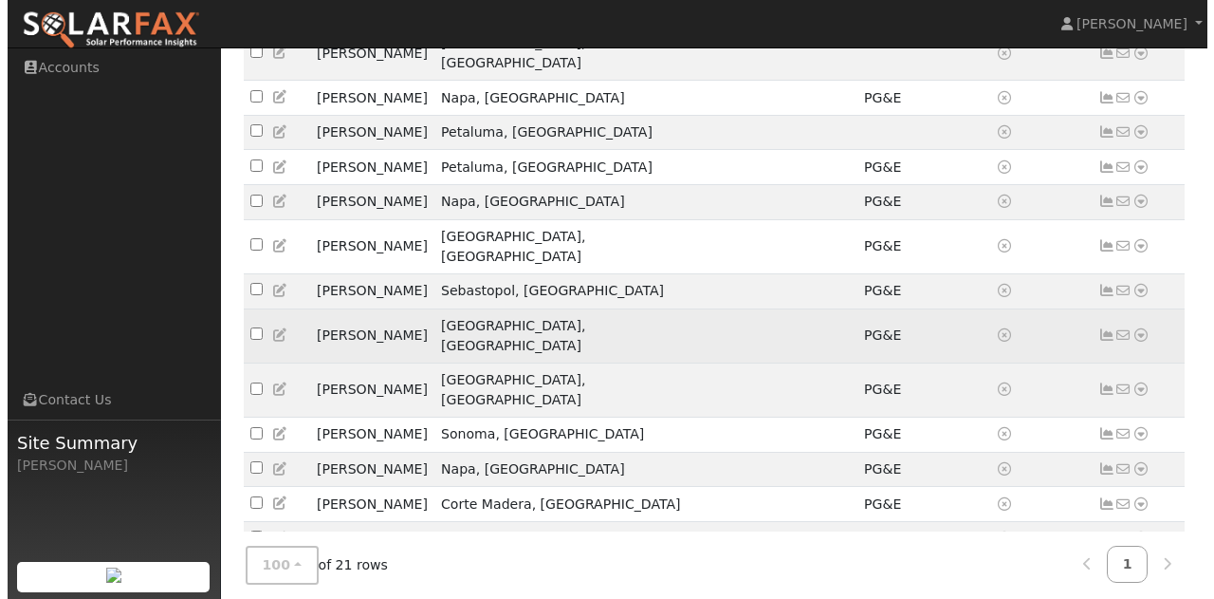
scroll to position [422, 0]
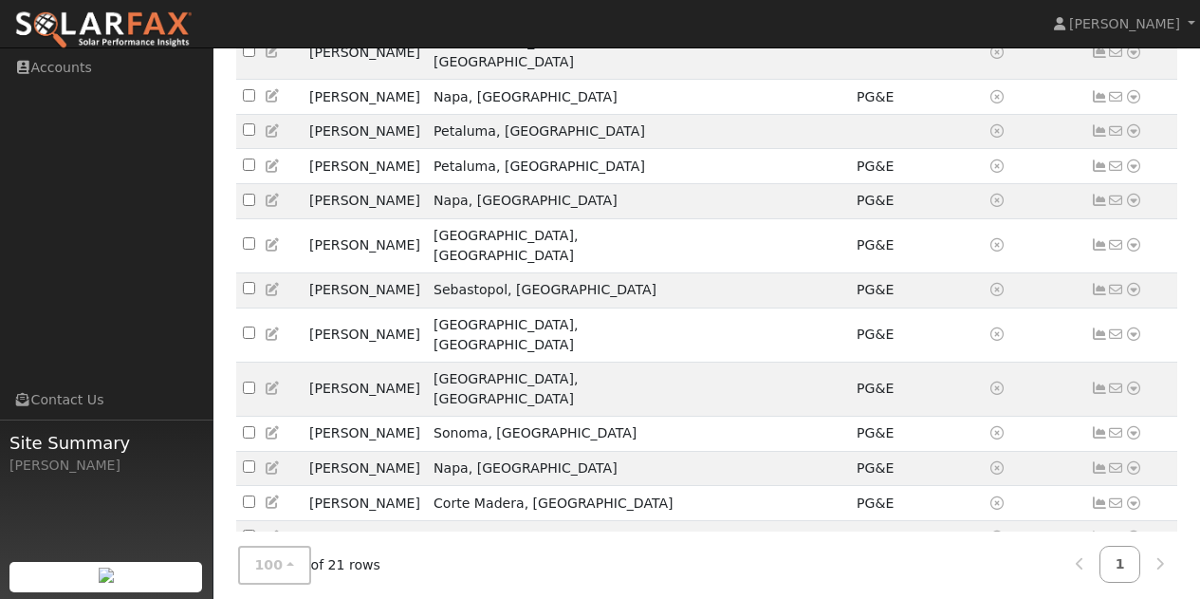
click at [1133, 565] on icon at bounding box center [1133, 571] width 17 height 13
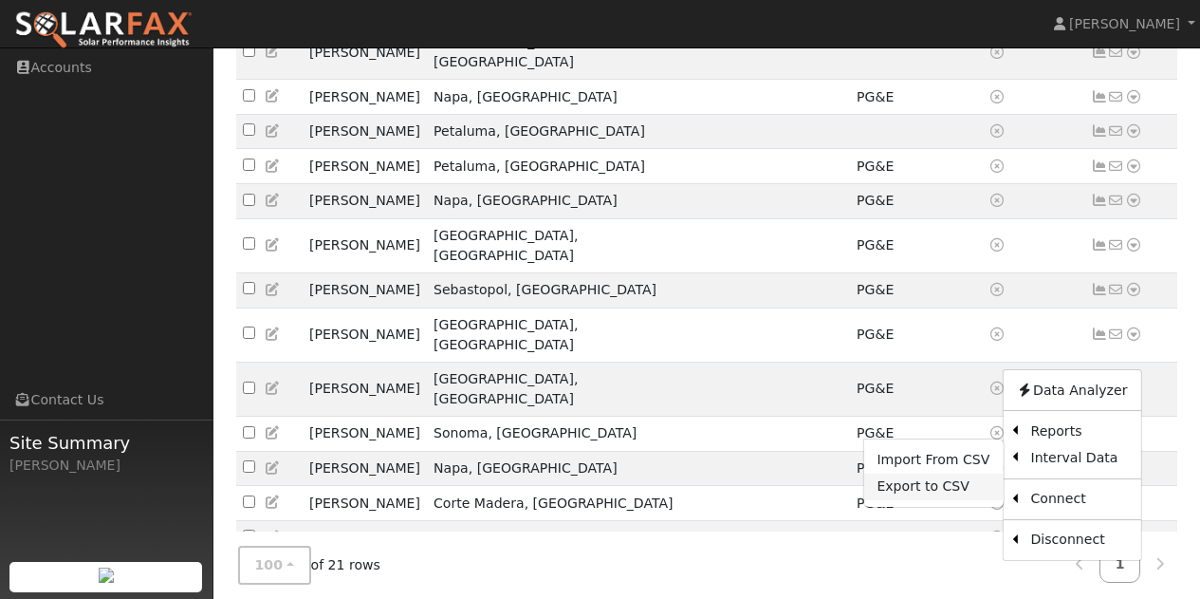
click at [914, 473] on link "Export to CSV" at bounding box center [932, 486] width 139 height 27
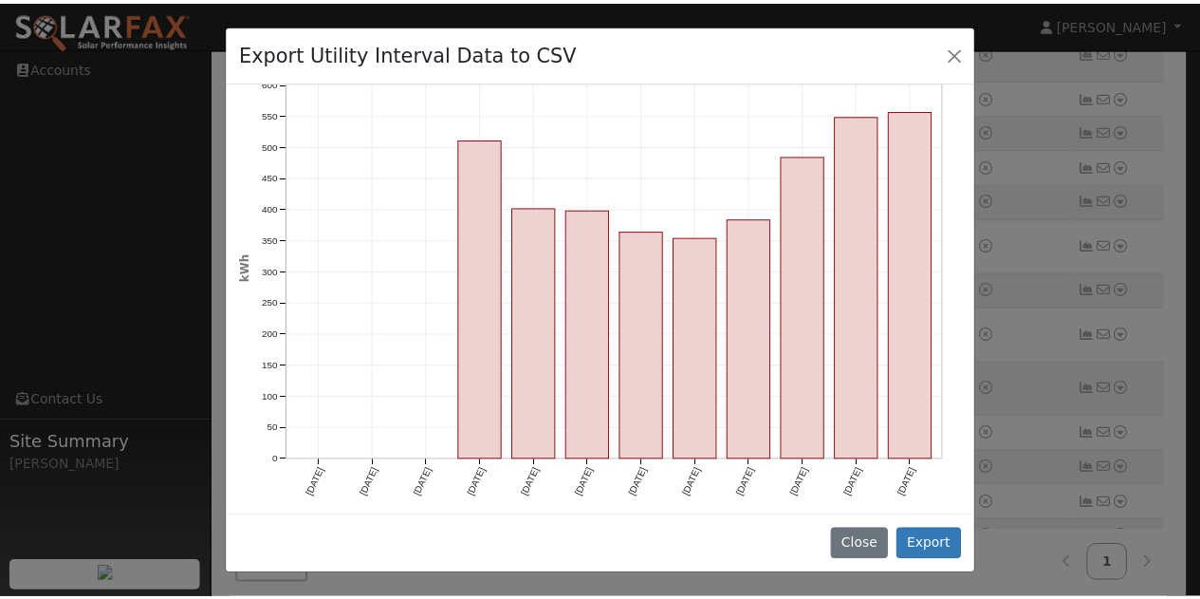
scroll to position [279, 0]
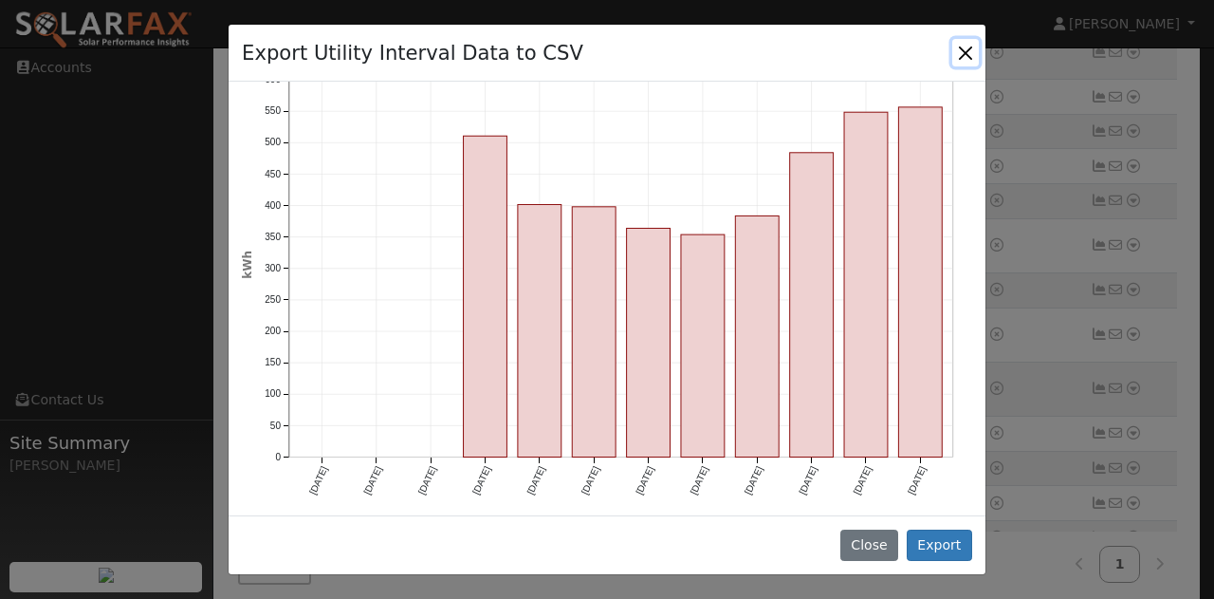
click at [960, 48] on button "Close" at bounding box center [965, 52] width 27 height 27
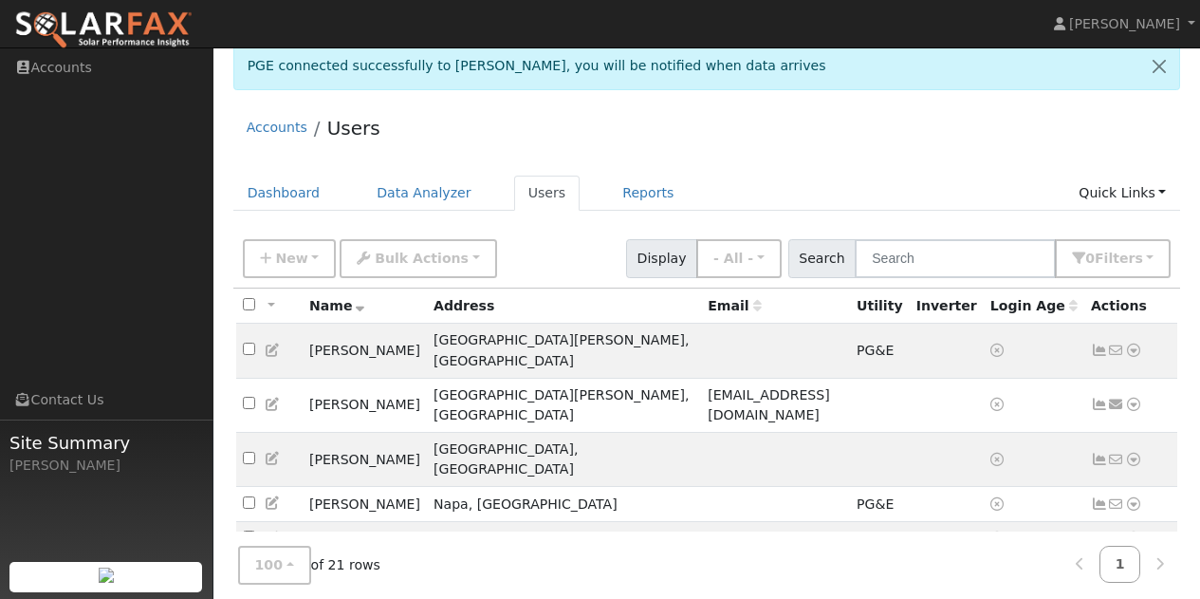
scroll to position [0, 0]
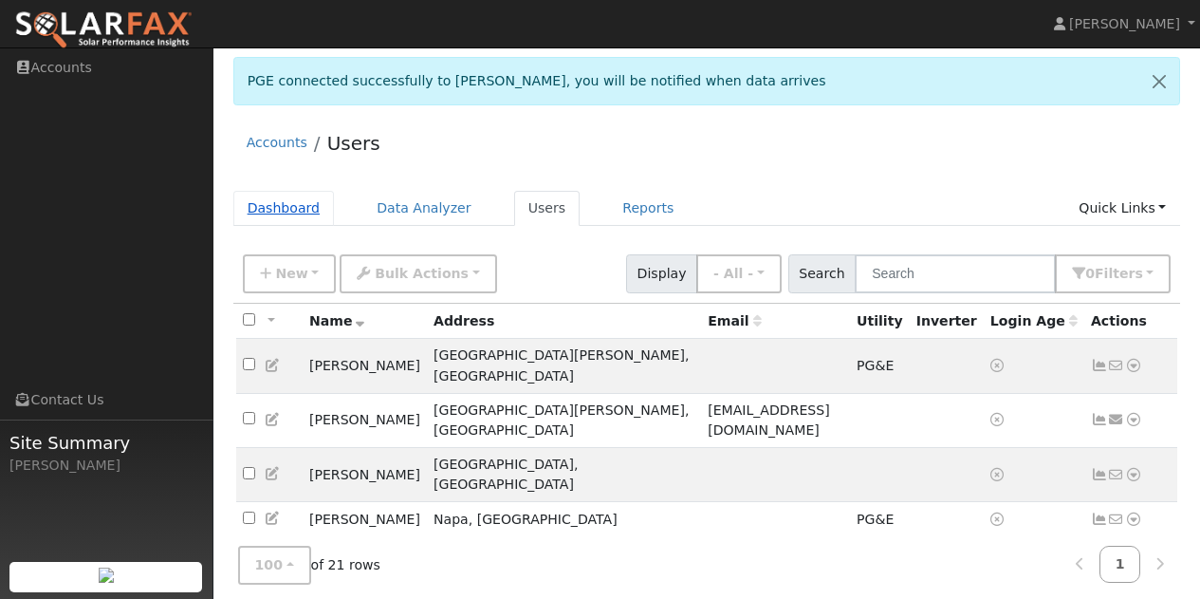
click at [291, 205] on link "Dashboard" at bounding box center [283, 208] width 101 height 35
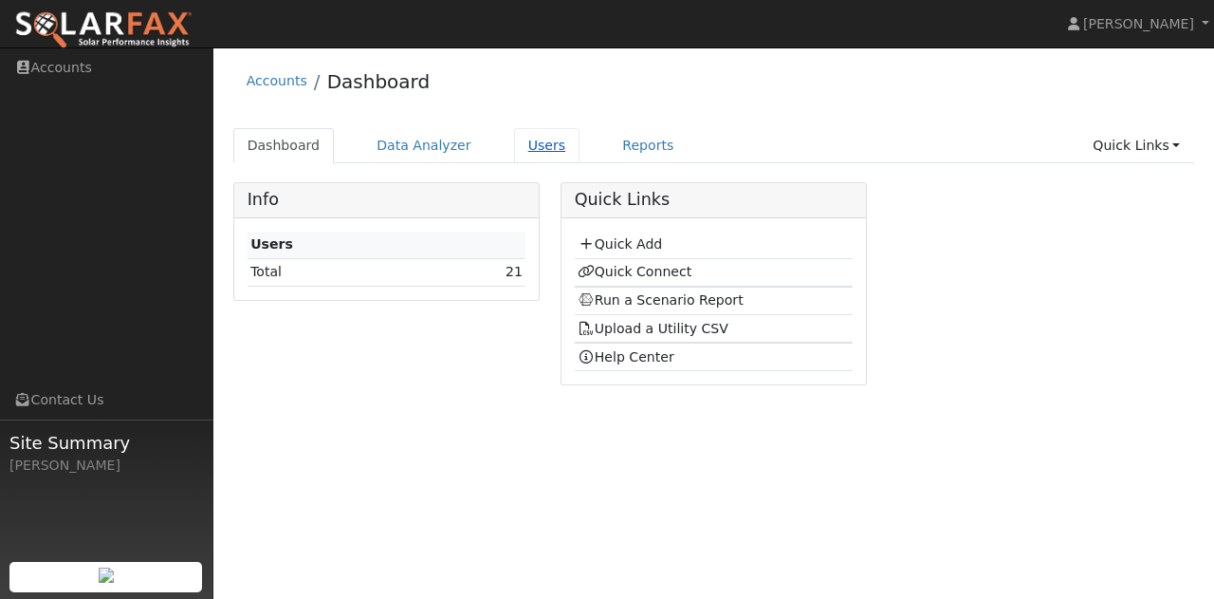
click at [523, 150] on link "Users" at bounding box center [547, 145] width 66 height 35
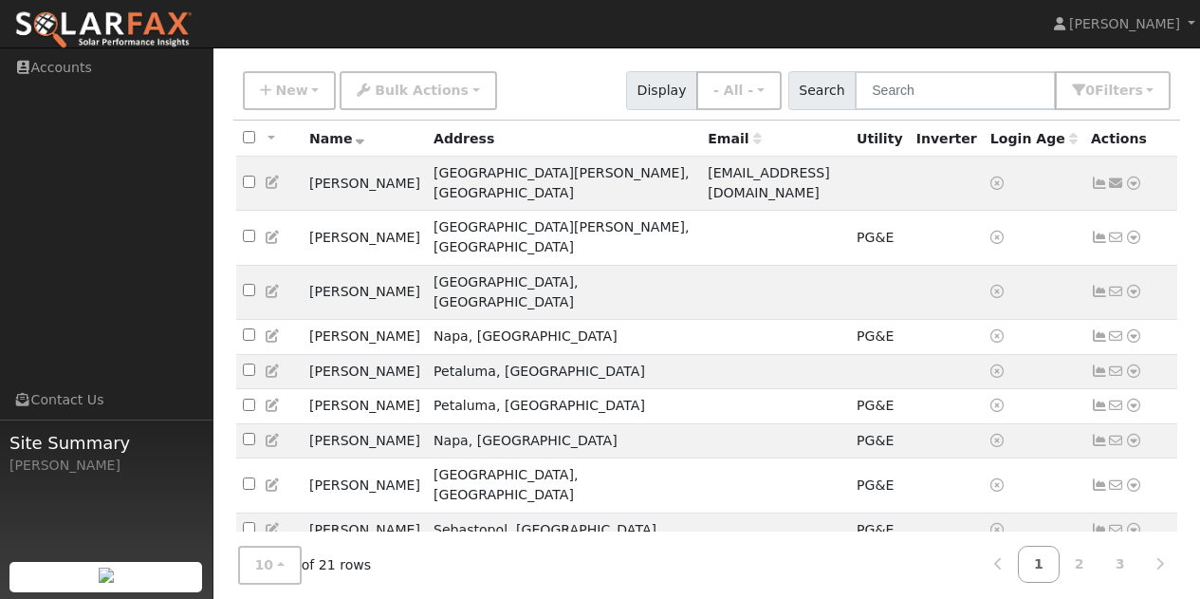
scroll to position [135, 0]
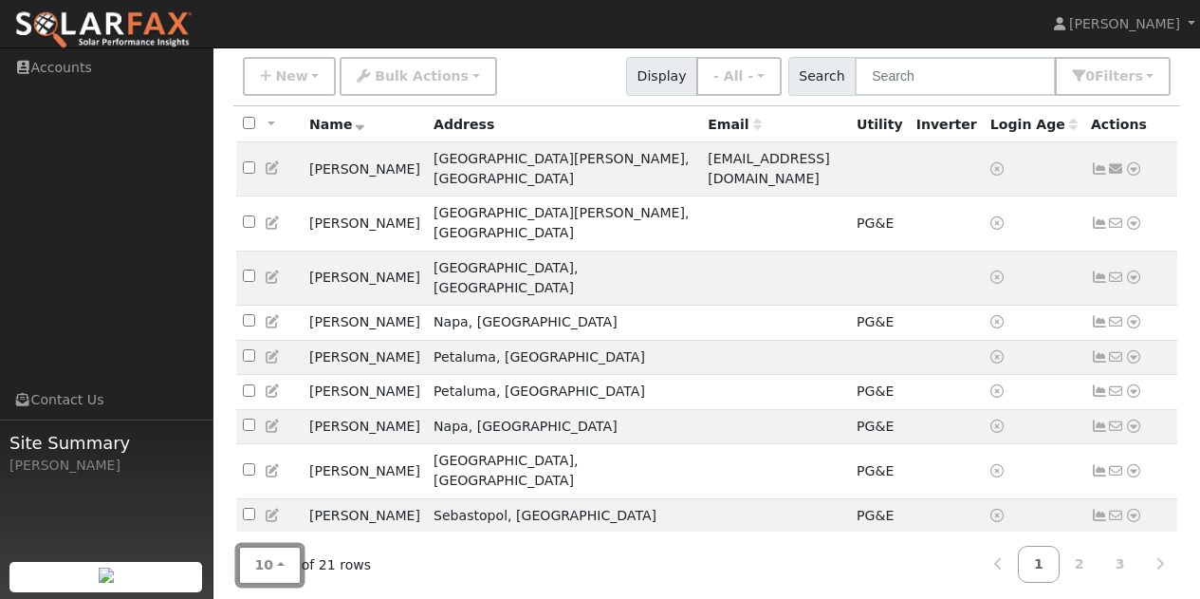
click at [276, 555] on button "10" at bounding box center [270, 564] width 64 height 39
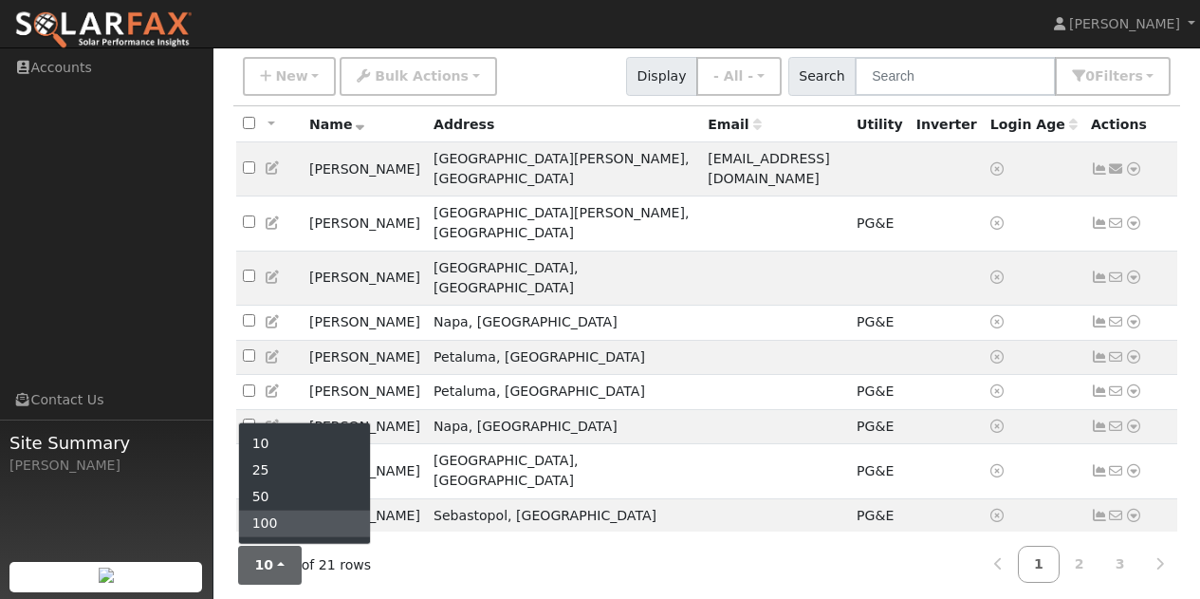
click at [262, 510] on link "100" at bounding box center [305, 523] width 132 height 27
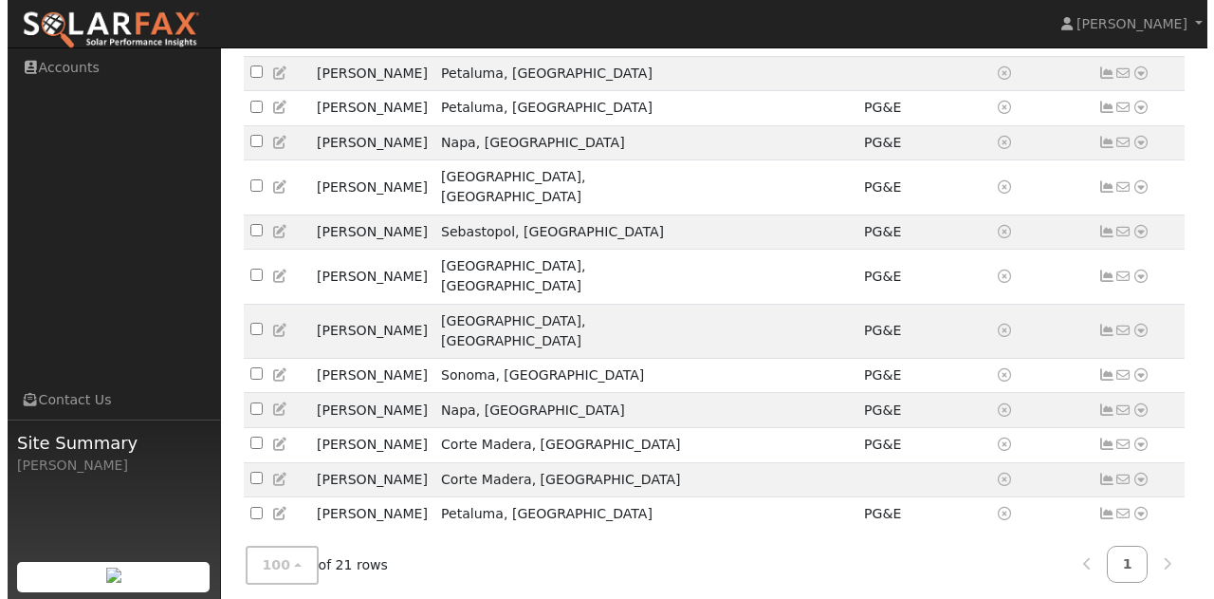
scroll to position [419, 0]
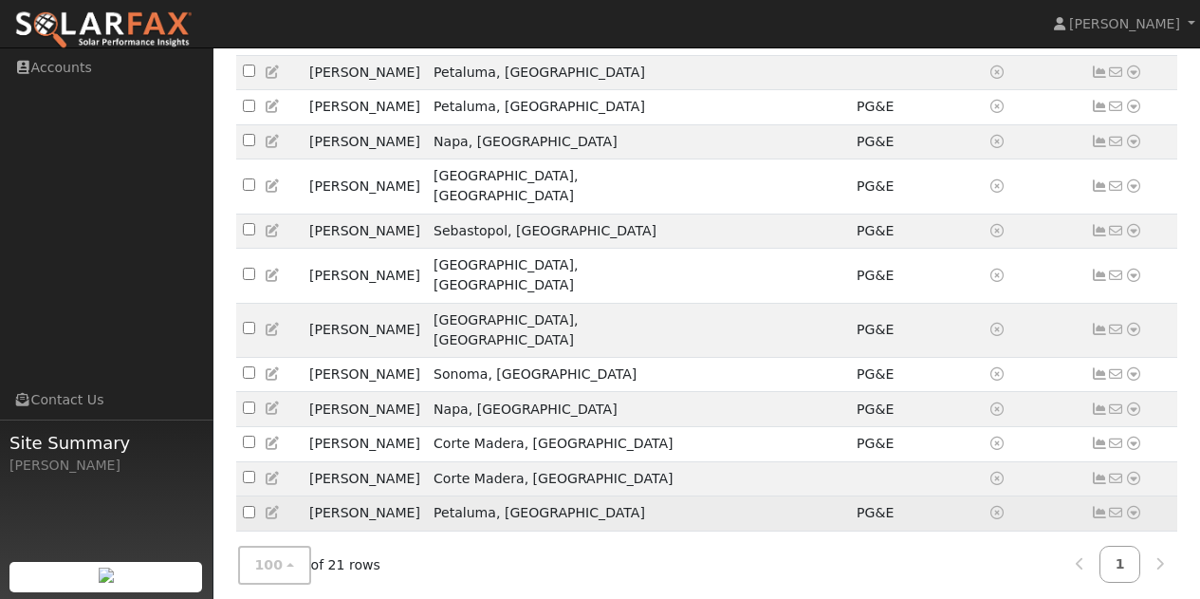
click at [1135, 506] on icon at bounding box center [1133, 512] width 17 height 13
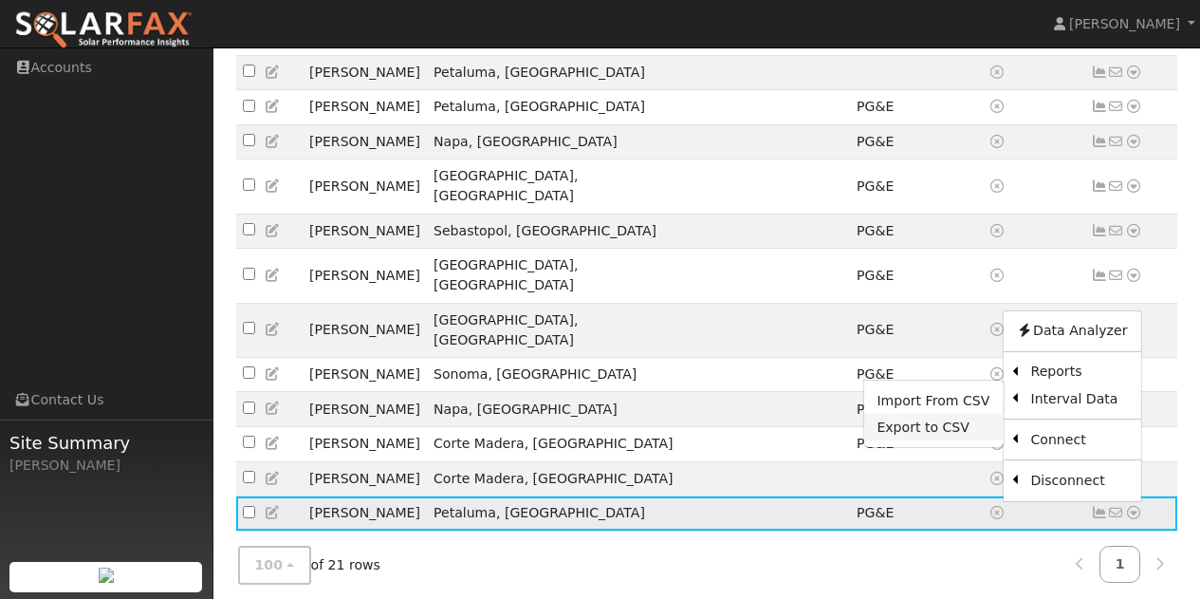
click at [929, 414] on link "Export to CSV" at bounding box center [932, 427] width 139 height 27
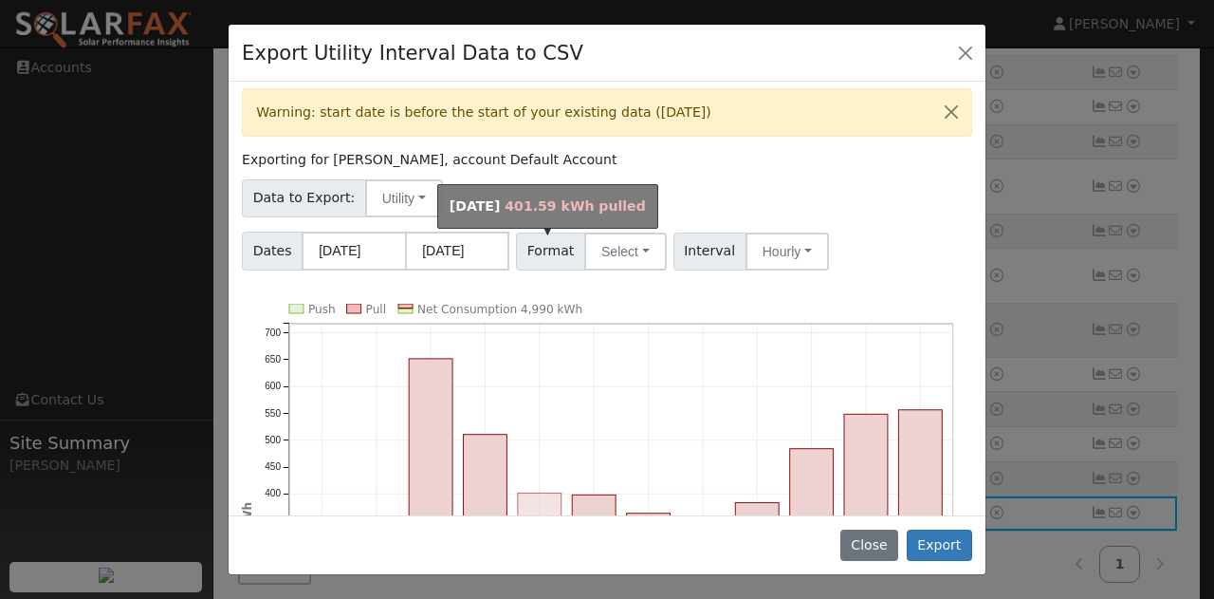
scroll to position [0, 0]
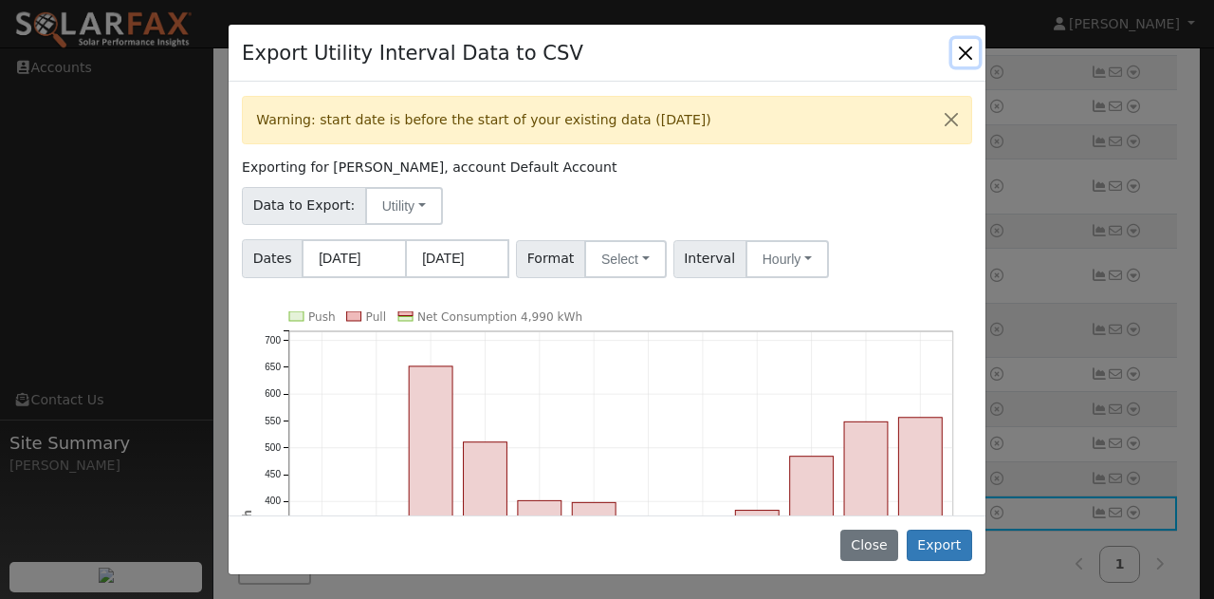
click at [966, 56] on button "Close" at bounding box center [965, 52] width 27 height 27
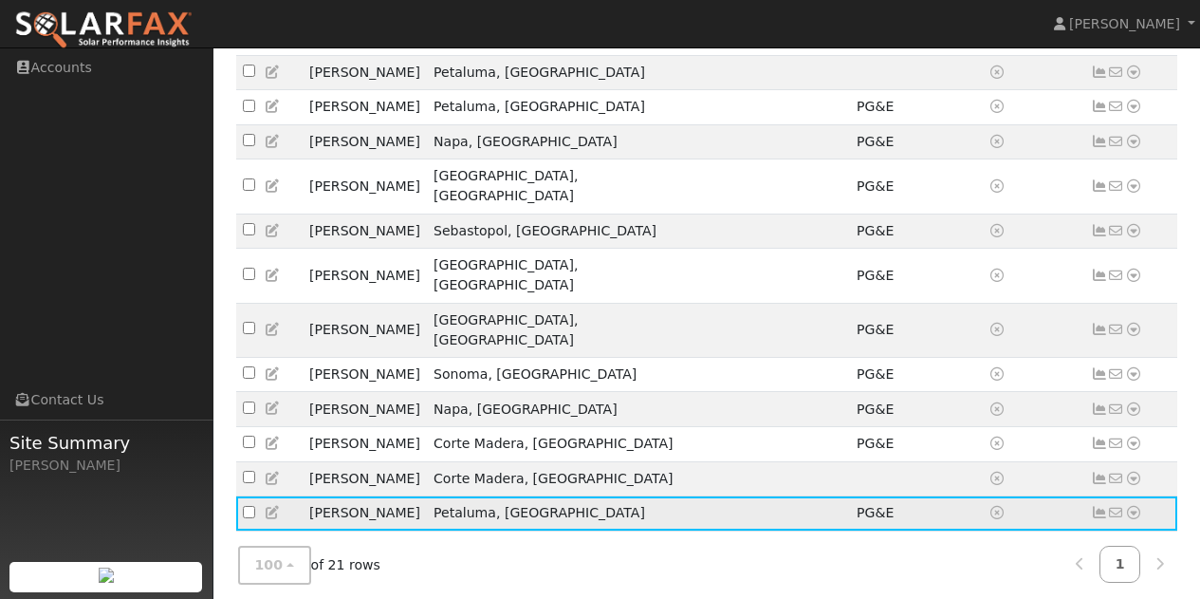
click at [1133, 506] on icon at bounding box center [1133, 512] width 17 height 13
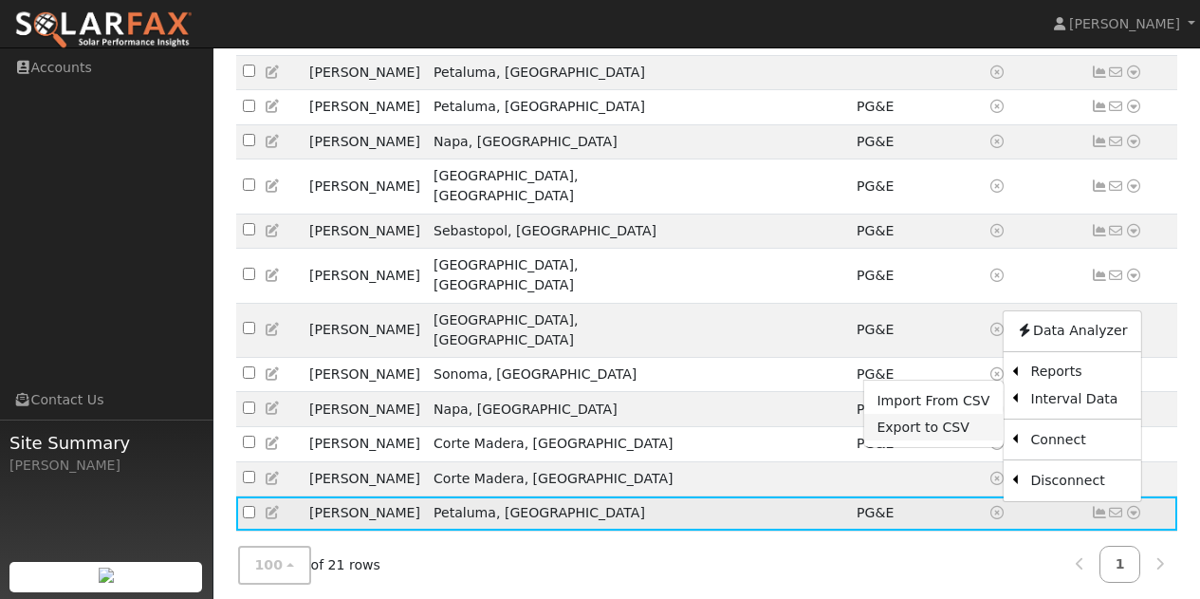
click at [922, 414] on link "Export to CSV" at bounding box center [932, 427] width 139 height 27
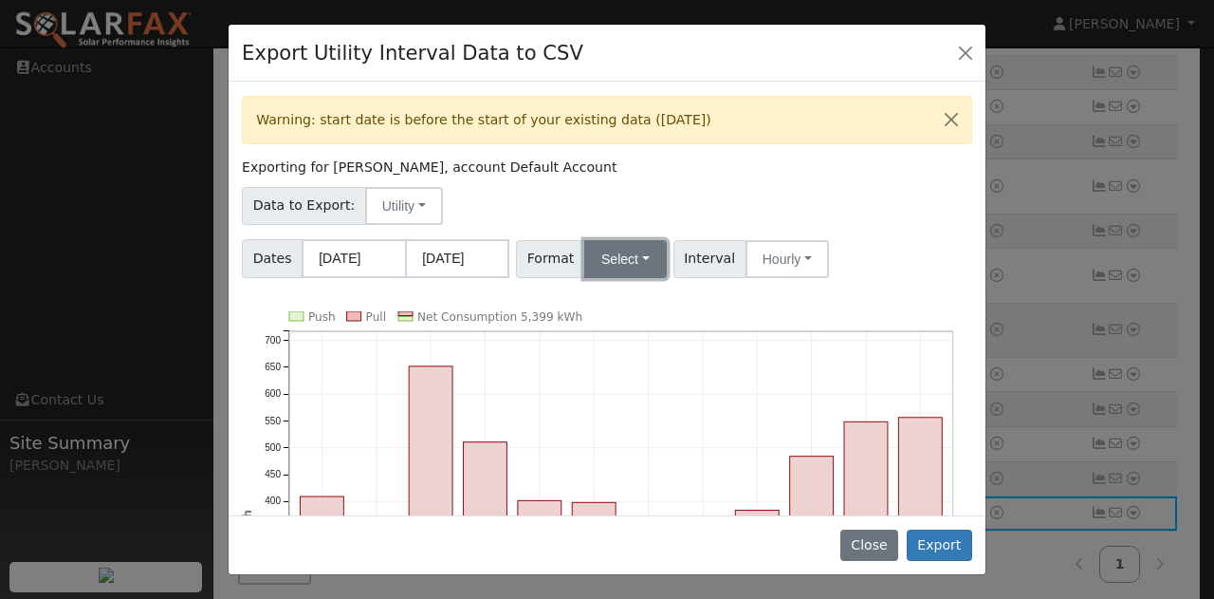
click at [621, 248] on button "Select" at bounding box center [625, 259] width 83 height 38
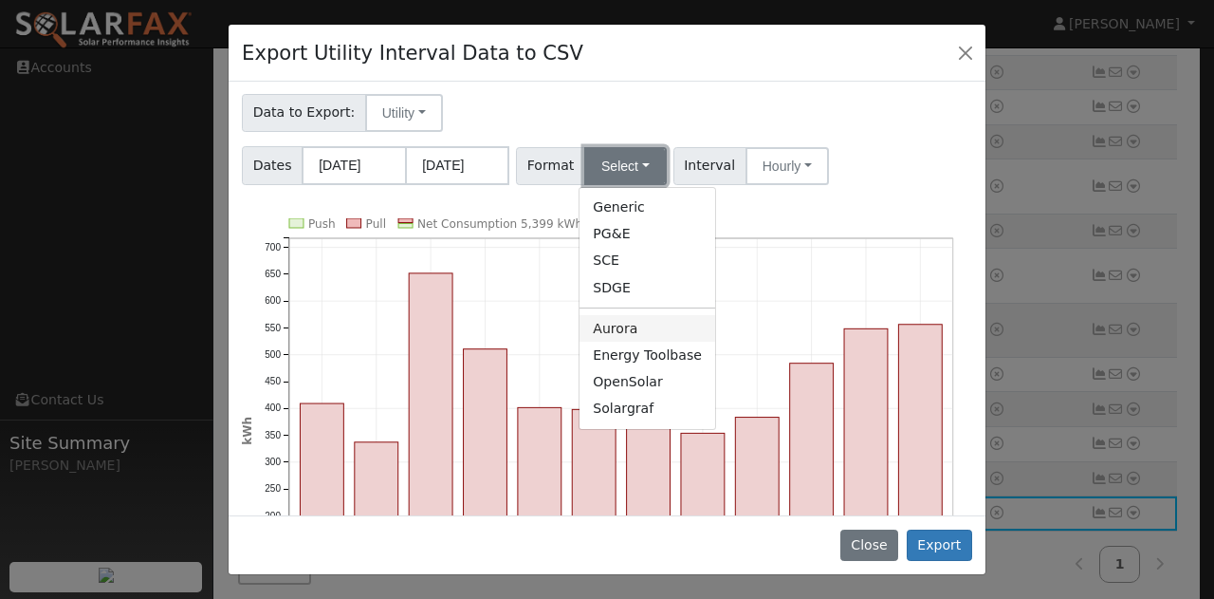
scroll to position [95, 0]
click at [614, 403] on link "Solargraf" at bounding box center [648, 407] width 136 height 27
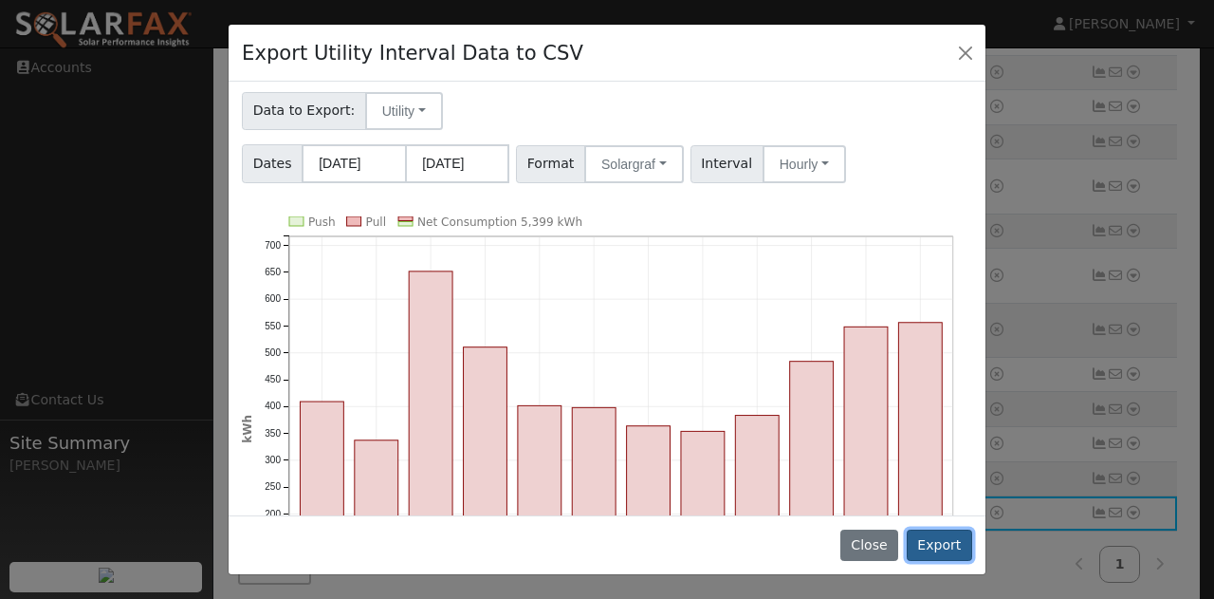
click at [932, 538] on button "Export" at bounding box center [939, 545] width 65 height 32
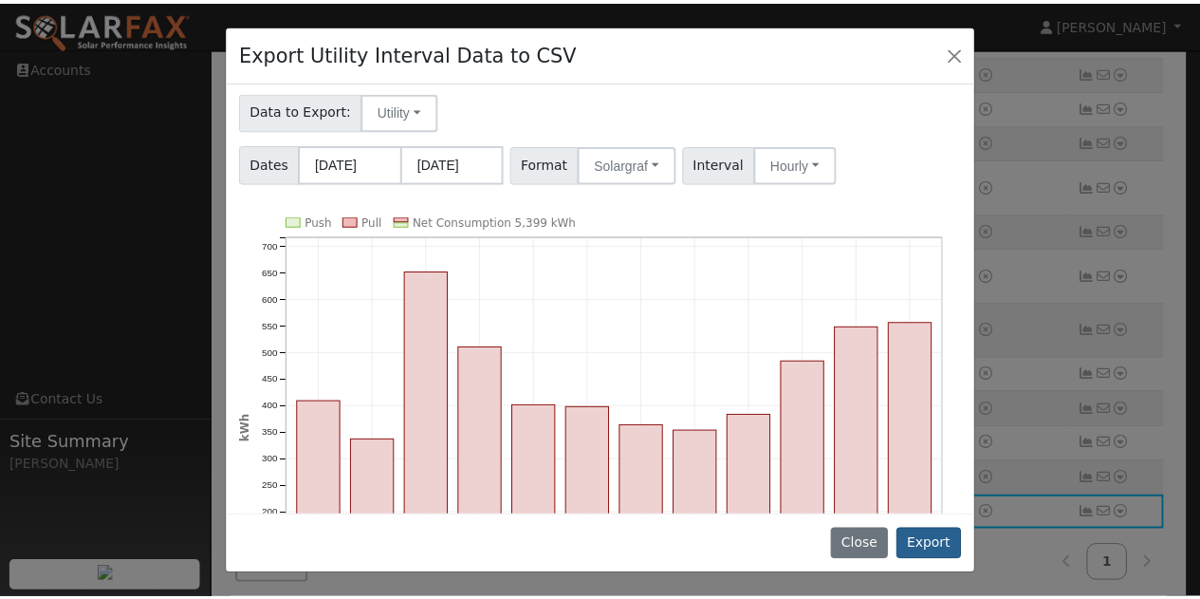
scroll to position [0, 0]
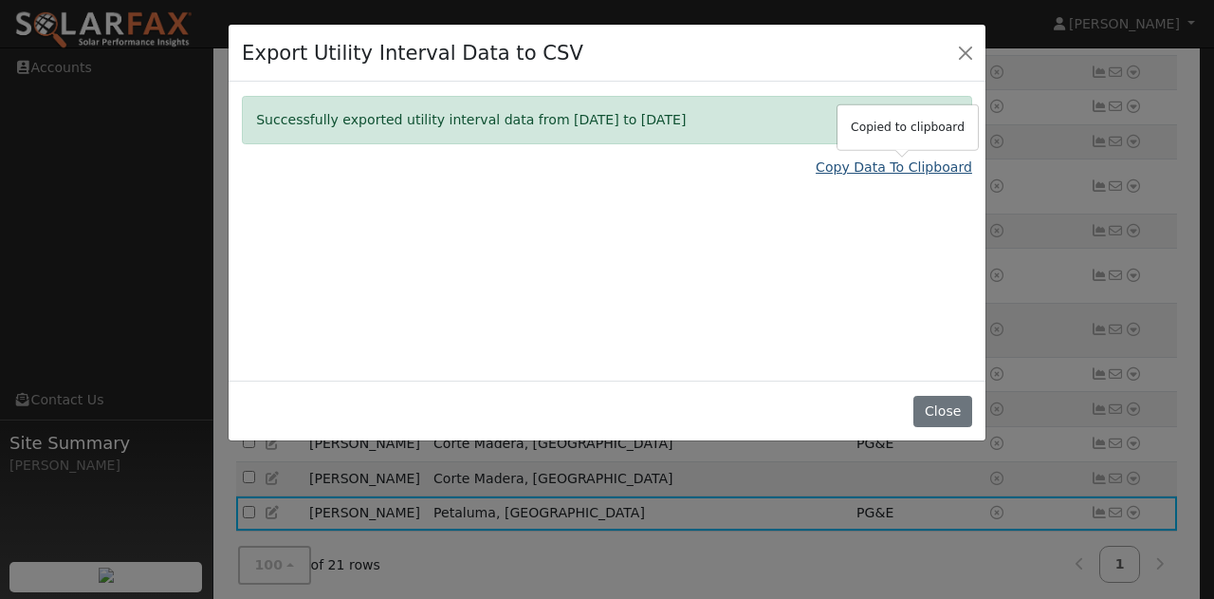
click at [899, 161] on link "Copy Data To Clipboard" at bounding box center [894, 167] width 157 height 20
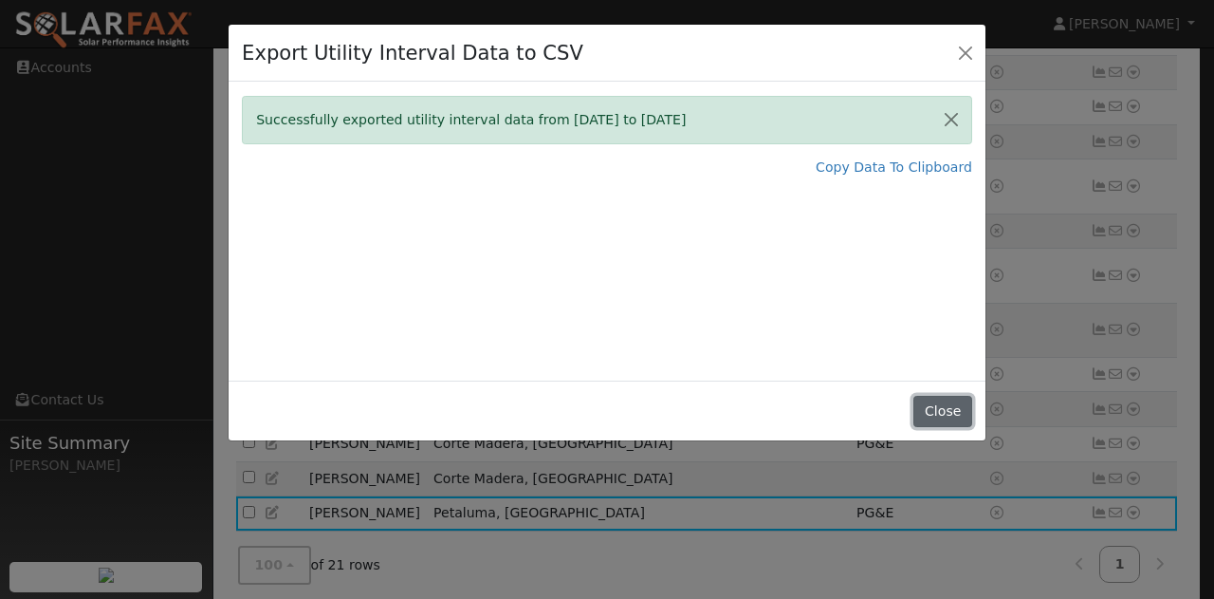
click at [945, 414] on button "Close" at bounding box center [942, 412] width 58 height 32
